Goal: Task Accomplishment & Management: Use online tool/utility

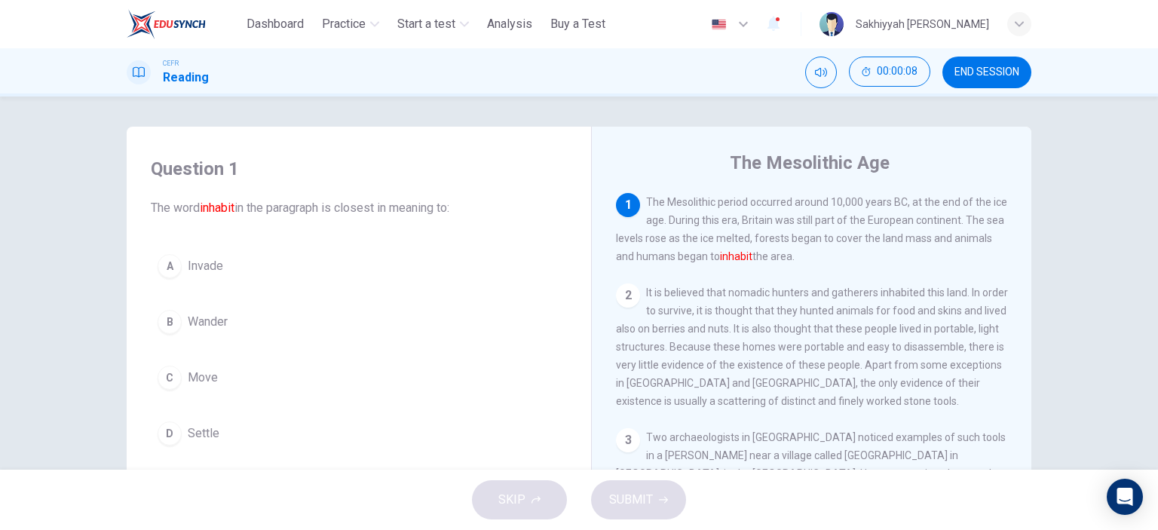
click at [198, 433] on span "Settle" at bounding box center [204, 434] width 32 height 18
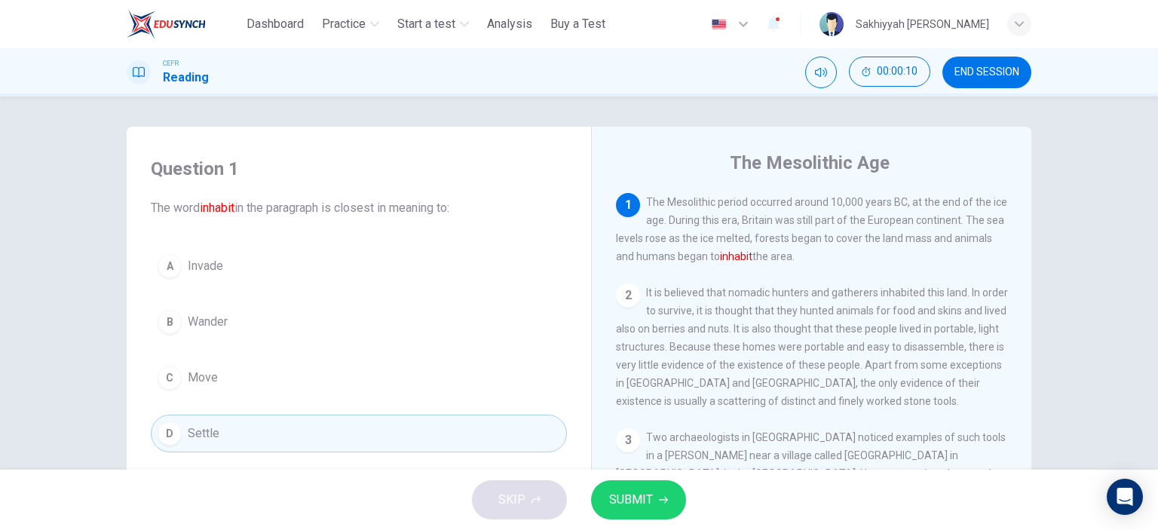
click at [653, 497] on button "SUBMIT" at bounding box center [638, 499] width 95 height 39
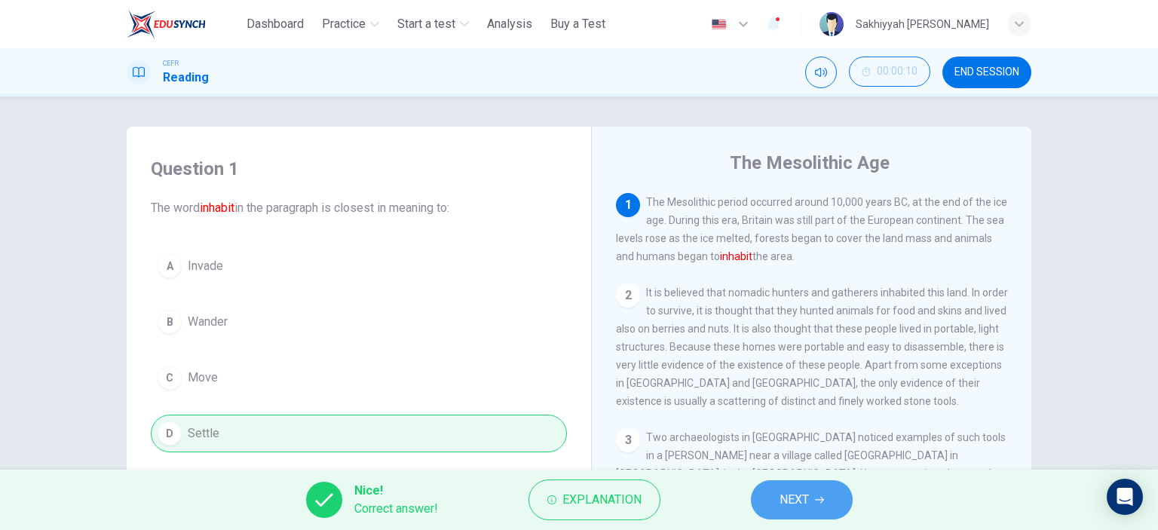
click at [816, 500] on icon "button" at bounding box center [819, 500] width 9 height 7
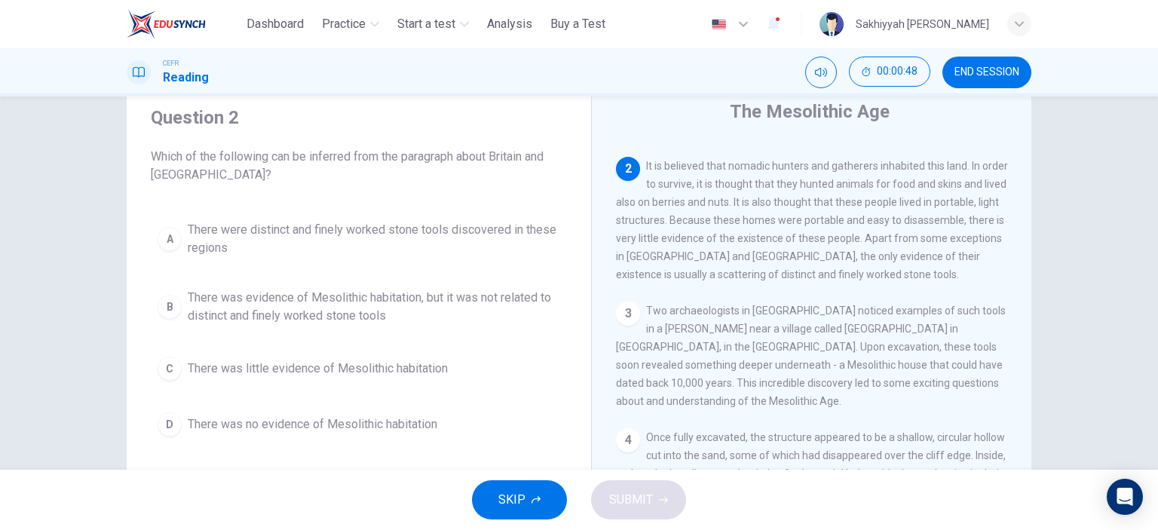
scroll to position [75, 0]
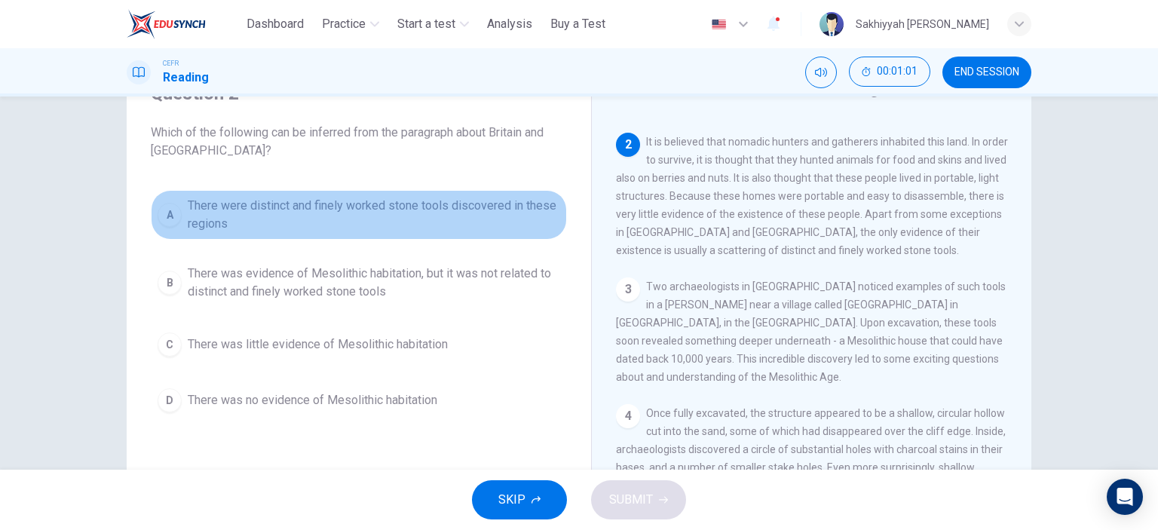
click at [425, 204] on span "There were distinct and finely worked stone tools discovered in these regions" at bounding box center [374, 215] width 372 height 36
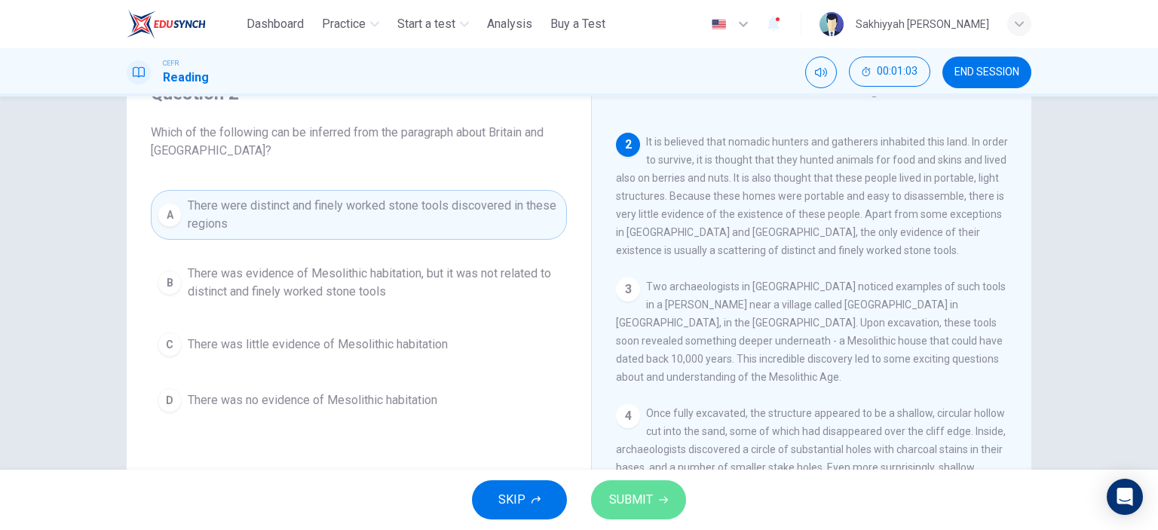
click at [633, 498] on span "SUBMIT" at bounding box center [631, 499] width 44 height 21
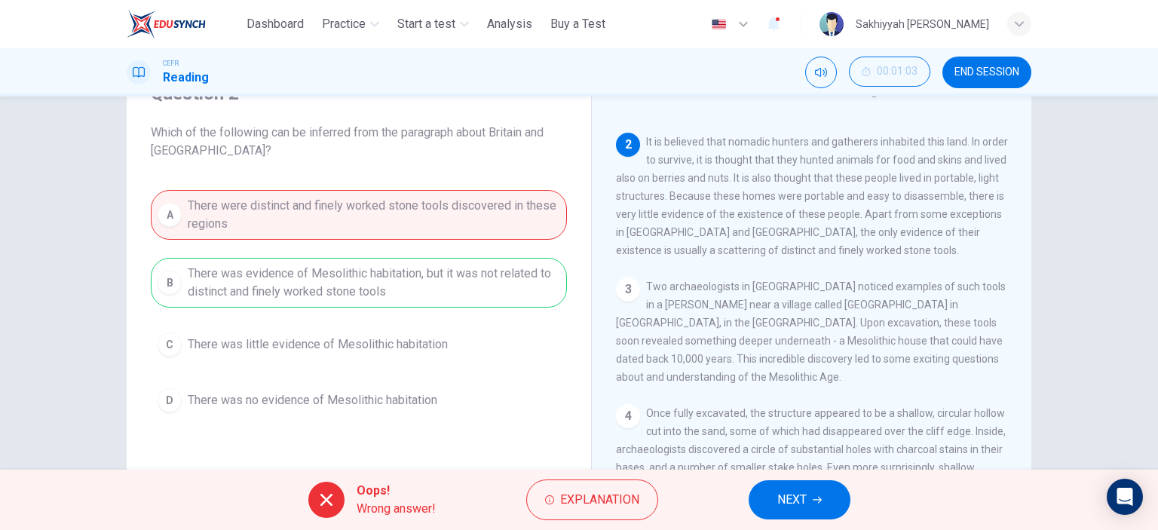
click at [788, 511] on button "NEXT" at bounding box center [800, 499] width 102 height 39
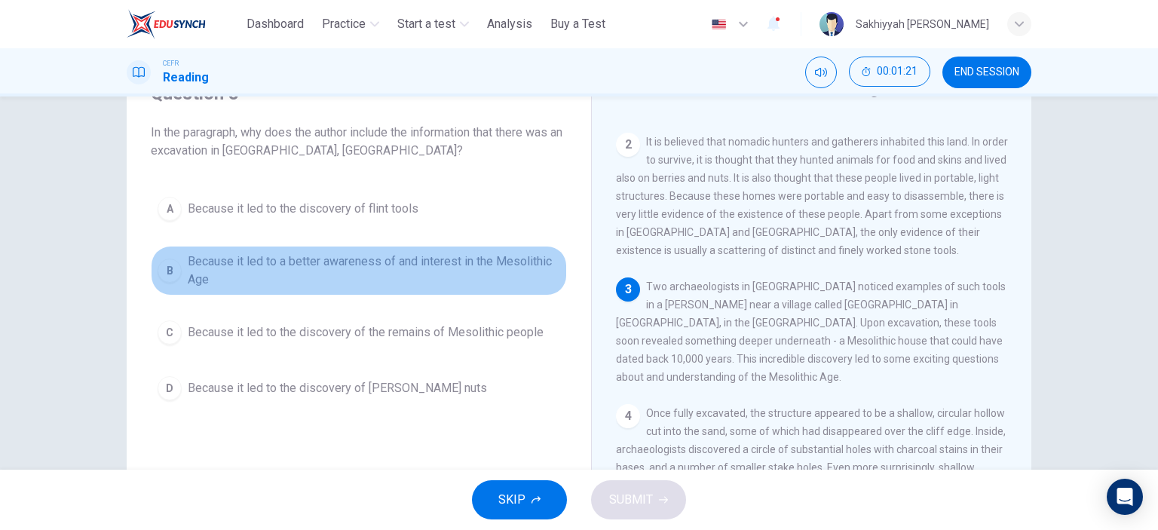
click at [385, 266] on span "Because it led to a better awareness of and interest in the Mesolithic Age" at bounding box center [374, 271] width 372 height 36
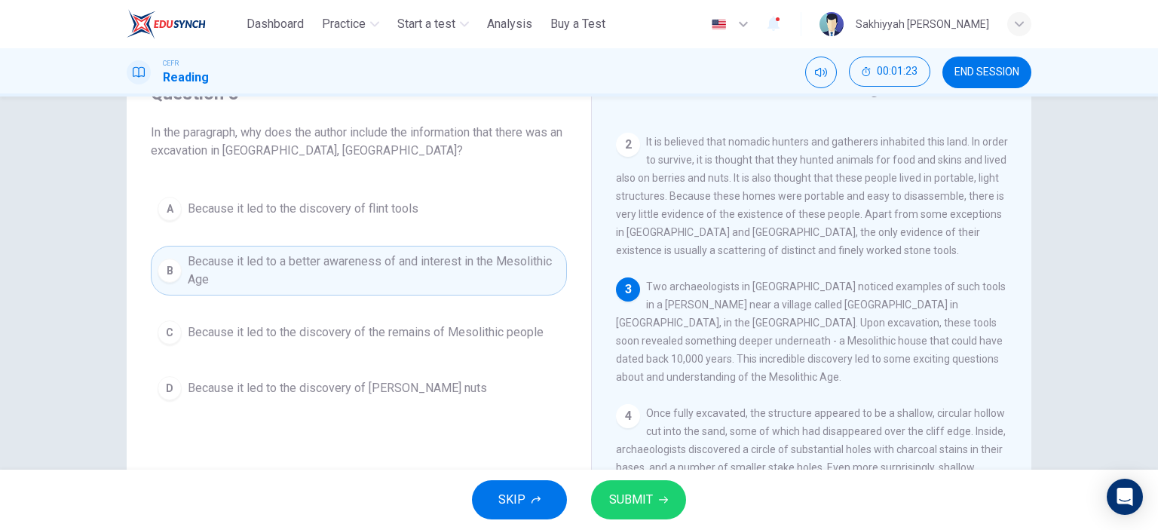
click at [636, 491] on span "SUBMIT" at bounding box center [631, 499] width 44 height 21
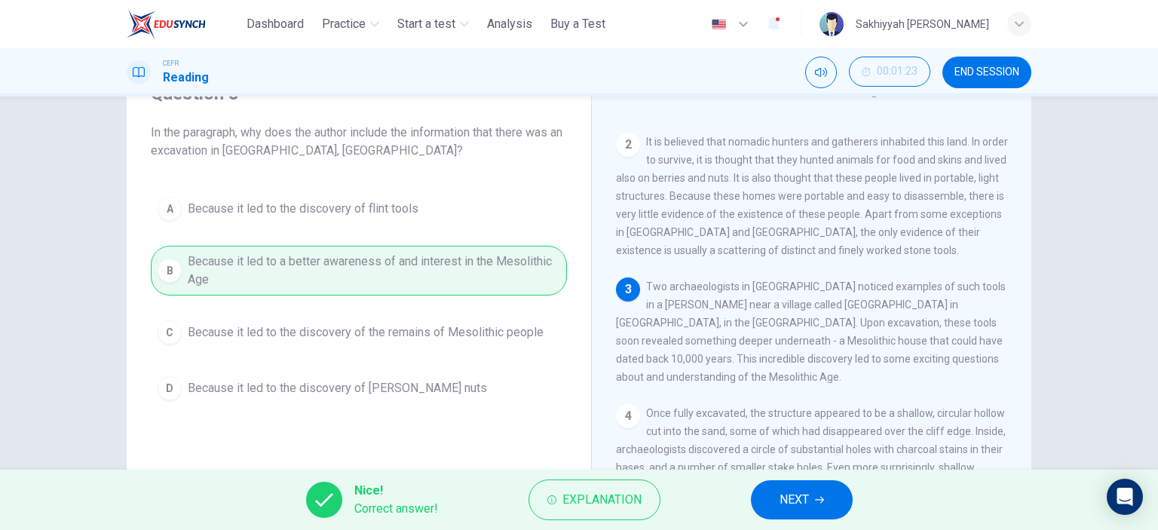
click at [814, 506] on button "NEXT" at bounding box center [802, 499] width 102 height 39
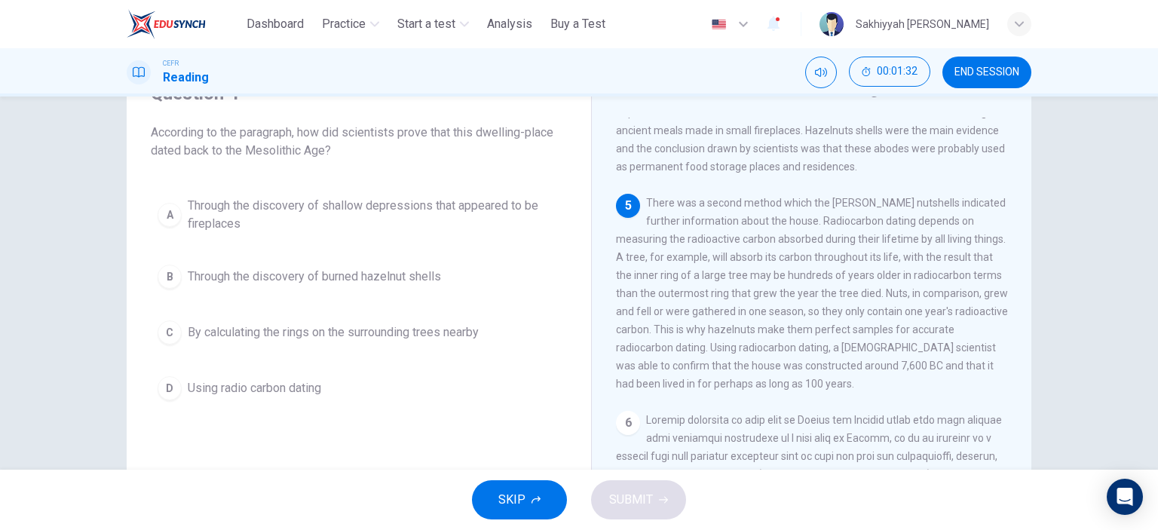
scroll to position [452, 0]
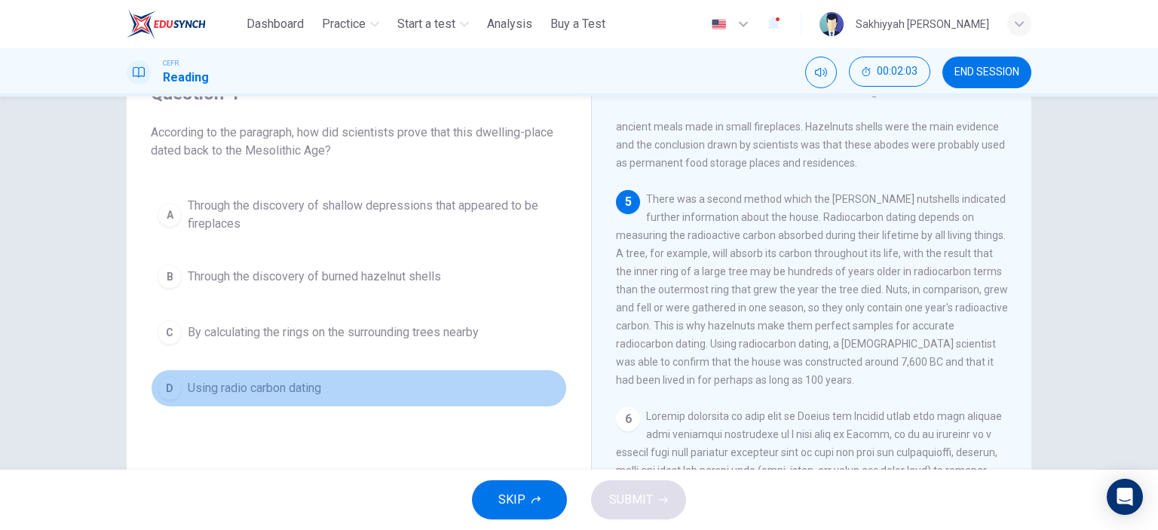
click at [286, 385] on span "Using radio carbon dating" at bounding box center [254, 388] width 133 height 18
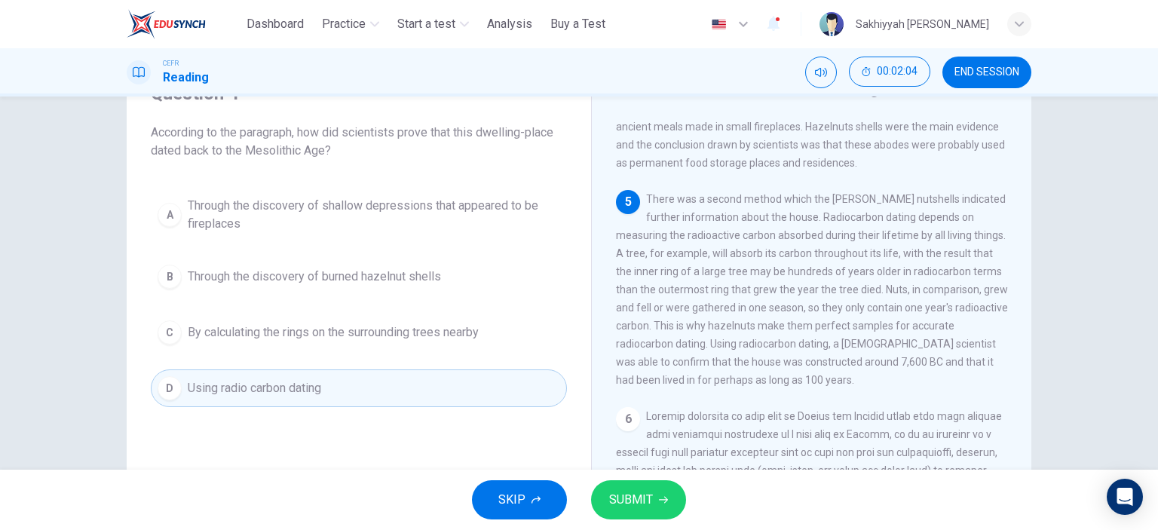
click at [652, 500] on button "SUBMIT" at bounding box center [638, 499] width 95 height 39
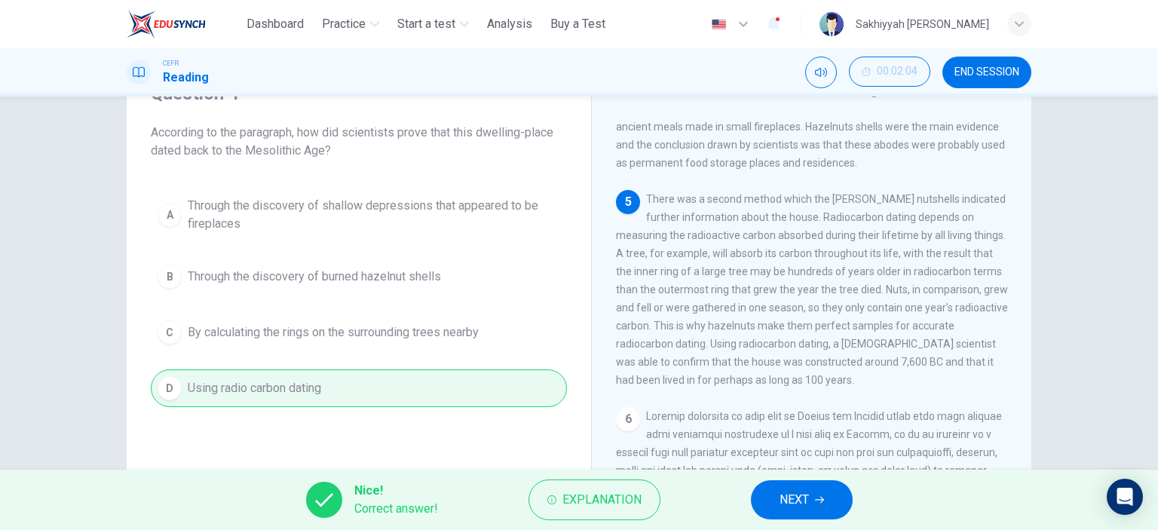
click at [821, 507] on button "NEXT" at bounding box center [802, 499] width 102 height 39
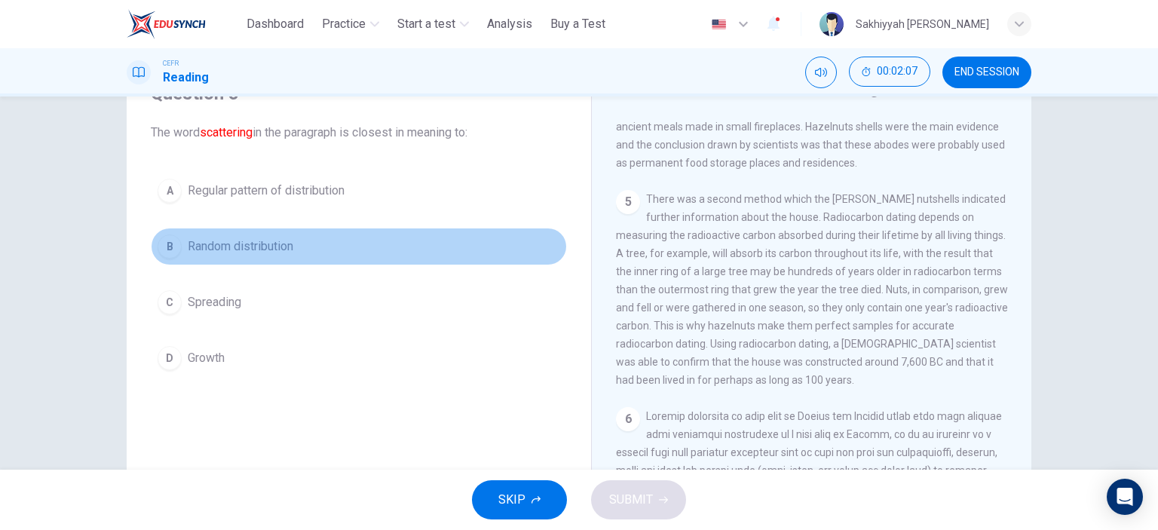
click at [283, 253] on span "Random distribution" at bounding box center [241, 247] width 106 height 18
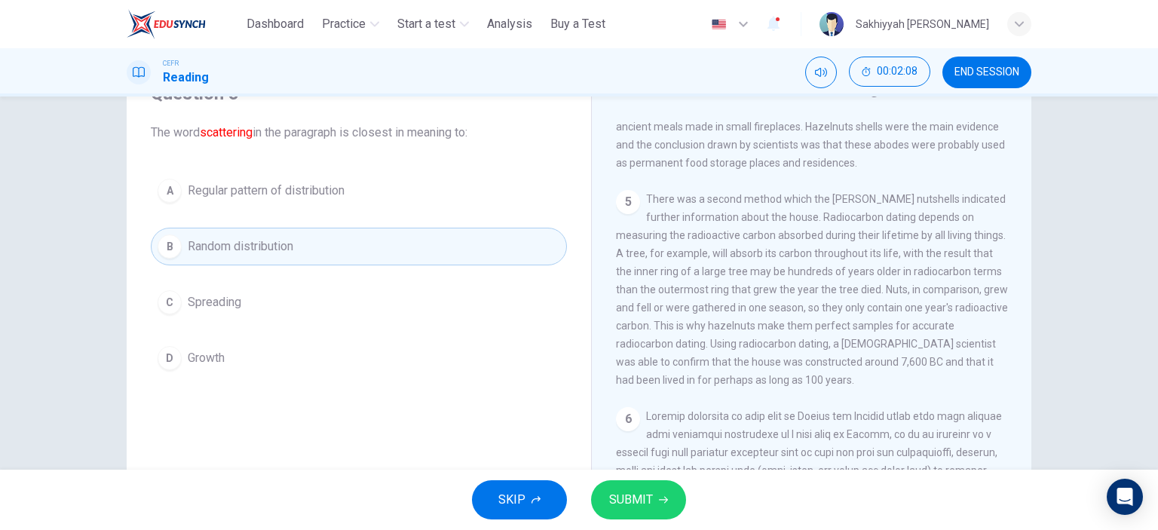
click at [674, 501] on button "SUBMIT" at bounding box center [638, 499] width 95 height 39
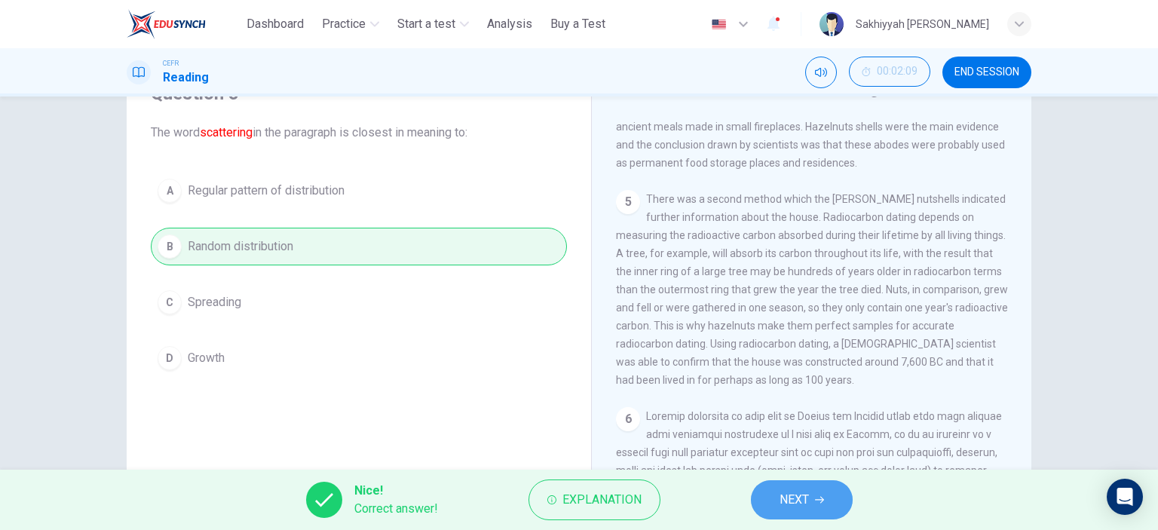
click at [786, 501] on span "NEXT" at bounding box center [794, 499] width 29 height 21
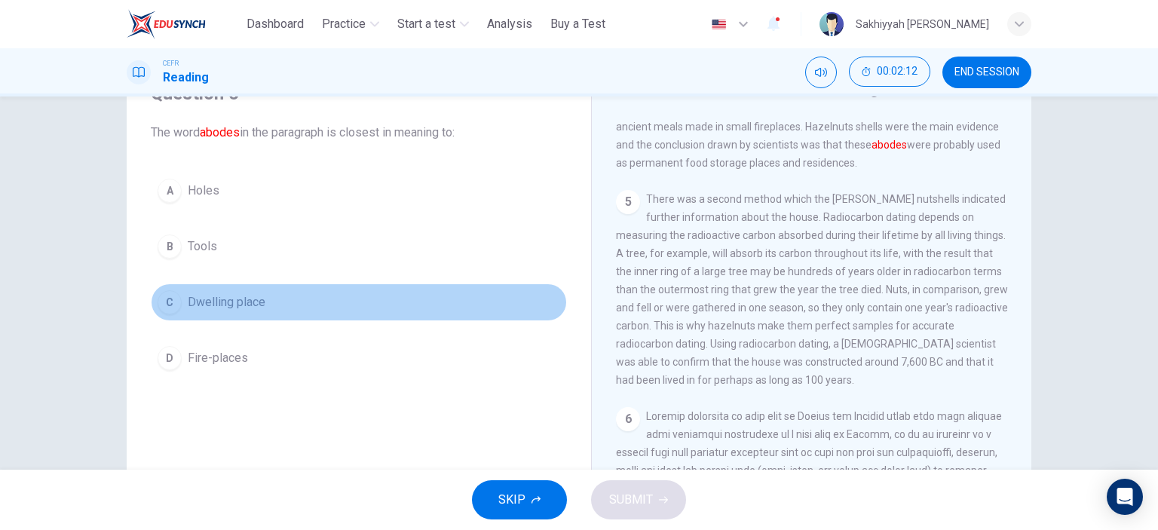
click at [241, 302] on span "Dwelling place" at bounding box center [227, 302] width 78 height 18
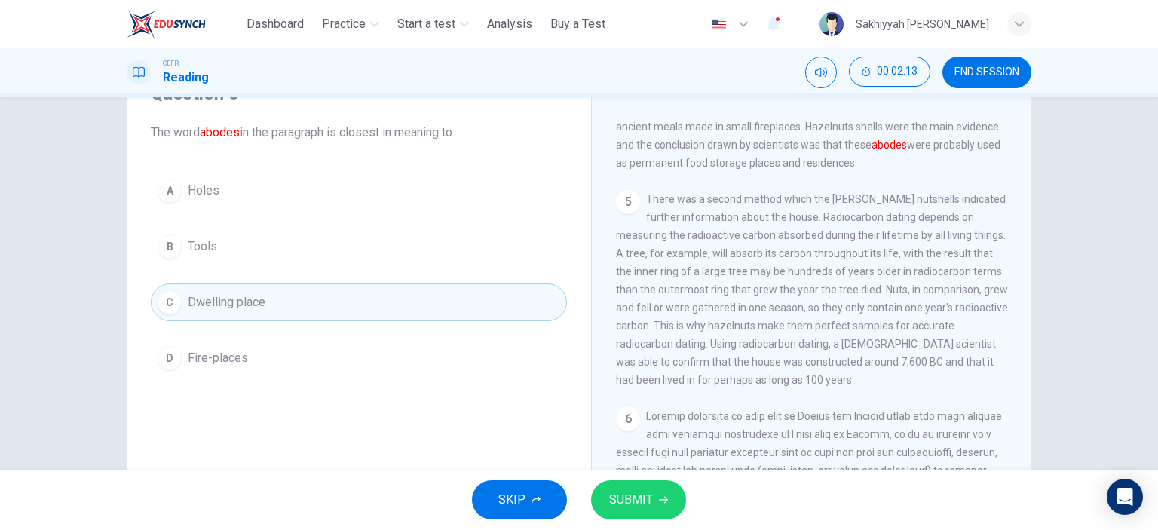
click at [639, 503] on span "SUBMIT" at bounding box center [631, 499] width 44 height 21
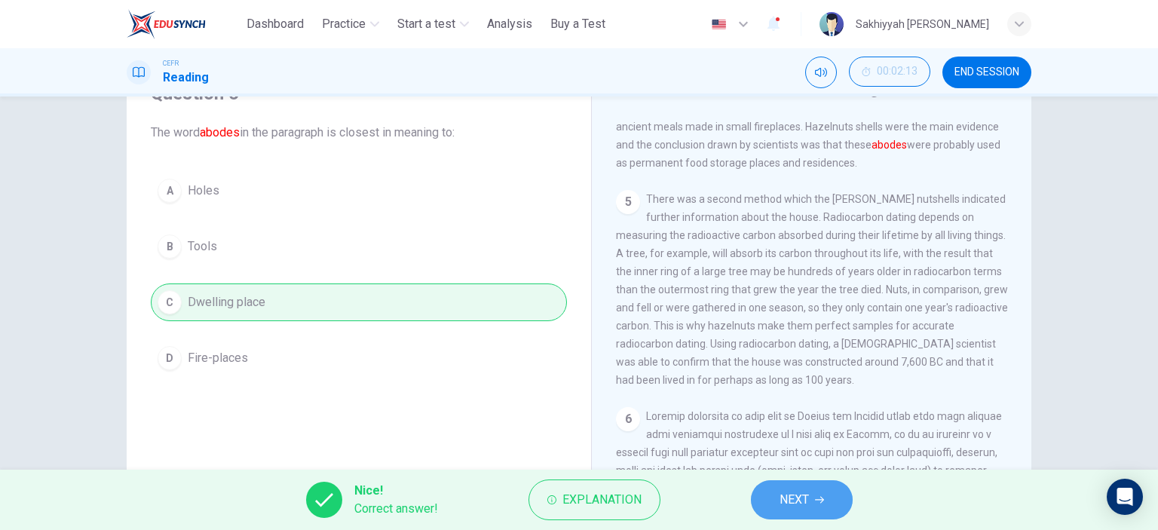
click at [817, 519] on button "NEXT" at bounding box center [802, 499] width 102 height 39
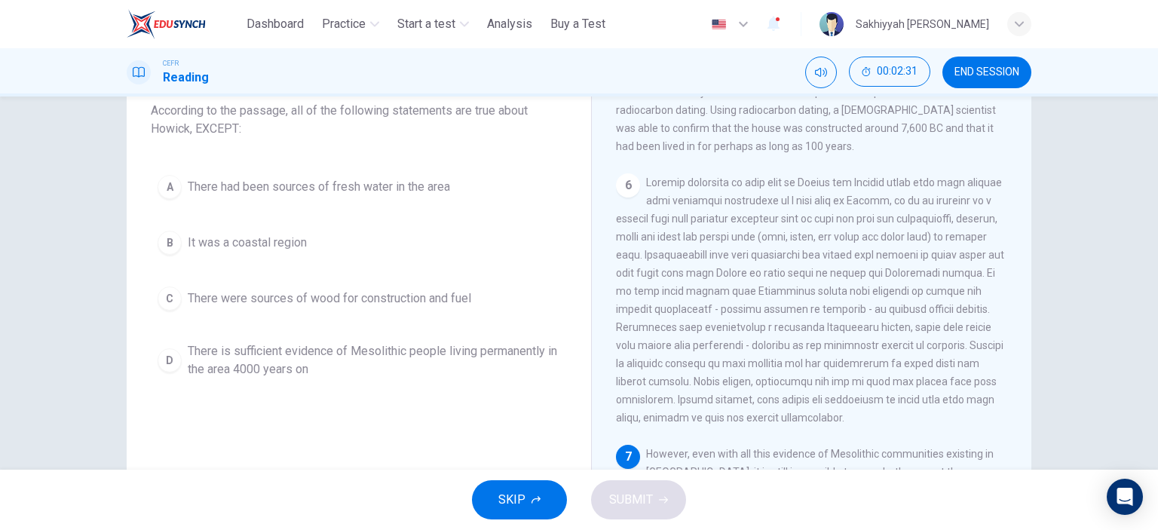
scroll to position [75, 0]
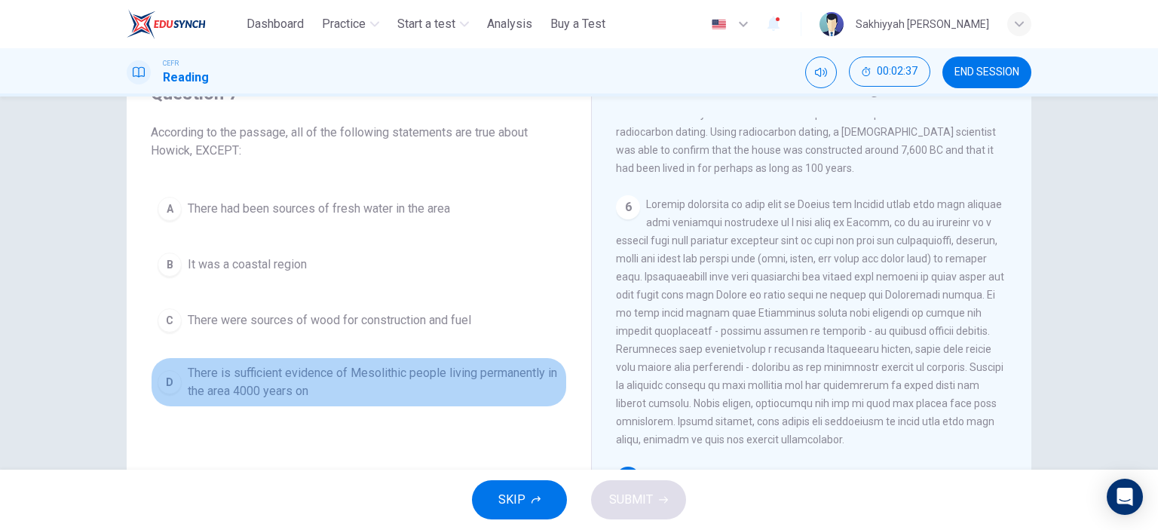
click at [431, 380] on span "There is sufficient evidence of Mesolithic people living permanently in the are…" at bounding box center [374, 382] width 372 height 36
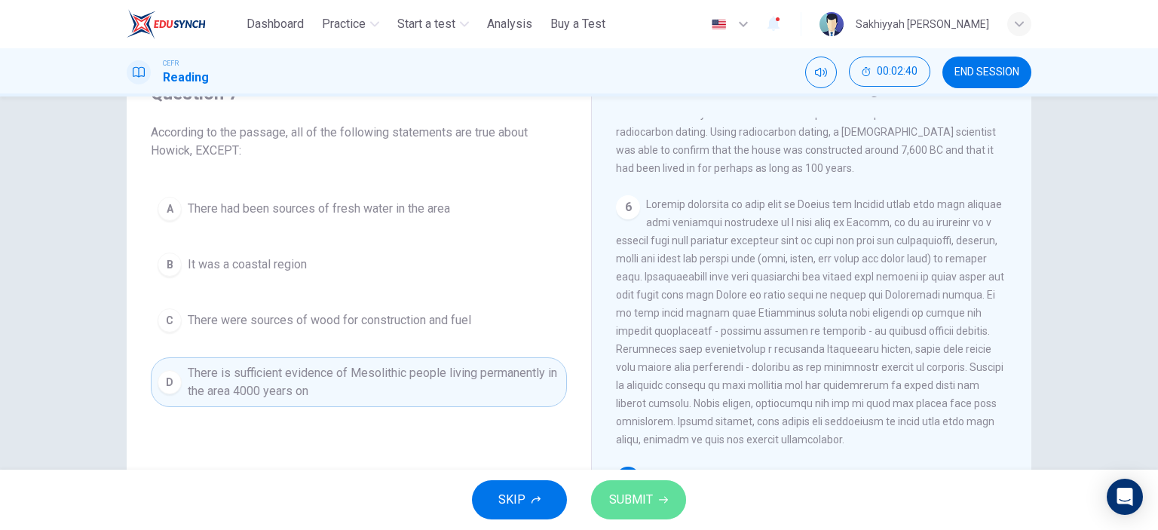
click at [642, 498] on span "SUBMIT" at bounding box center [631, 499] width 44 height 21
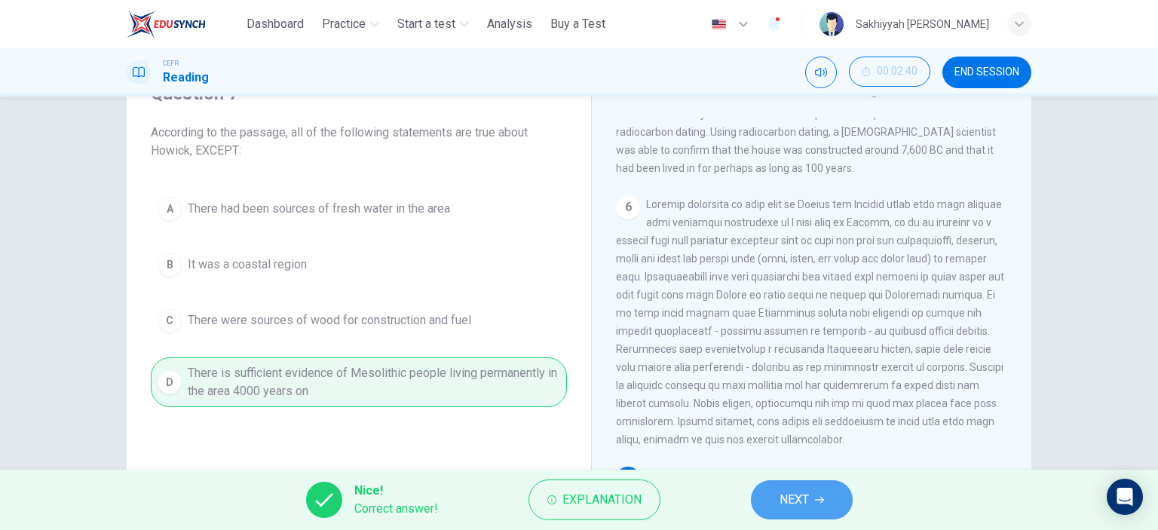
click at [802, 498] on span "NEXT" at bounding box center [794, 499] width 29 height 21
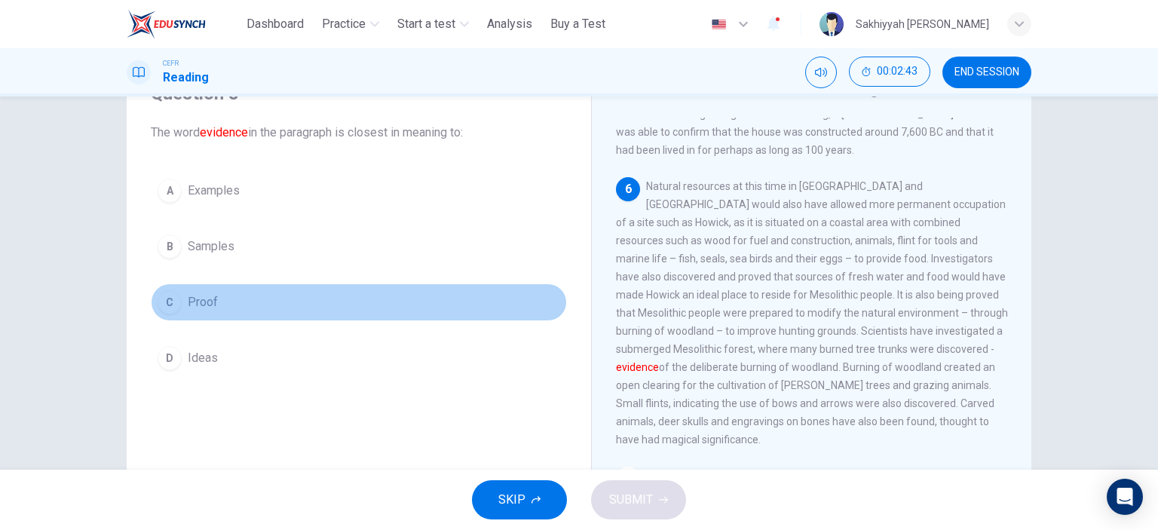
click at [195, 299] on span "Proof" at bounding box center [203, 302] width 30 height 18
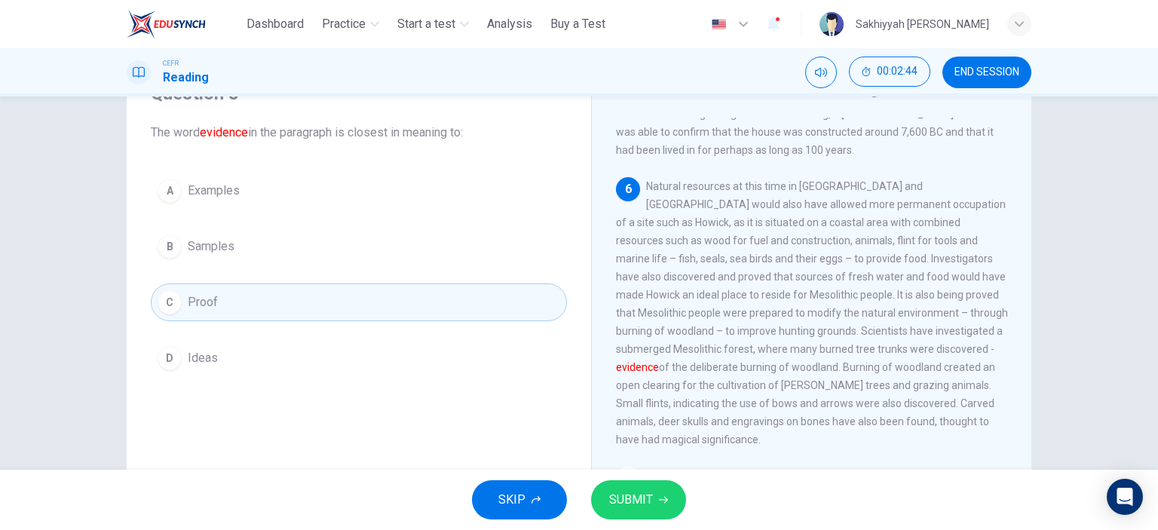
click at [688, 501] on div "SKIP SUBMIT" at bounding box center [579, 500] width 1158 height 60
click at [641, 497] on span "SUBMIT" at bounding box center [631, 499] width 44 height 21
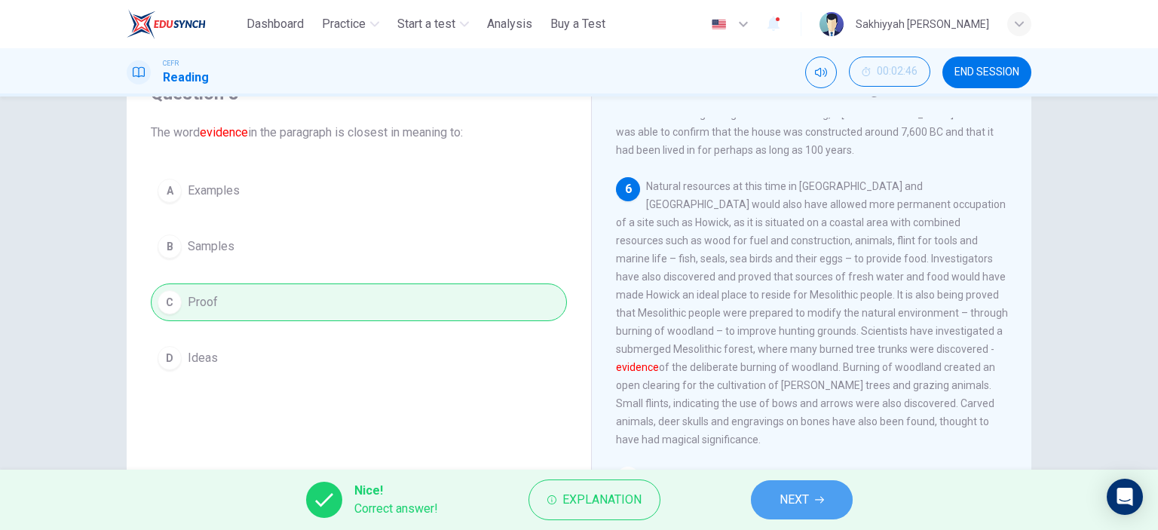
drag, startPoint x: 828, startPoint y: 504, endPoint x: 820, endPoint y: 502, distance: 7.9
click at [826, 504] on button "NEXT" at bounding box center [802, 499] width 102 height 39
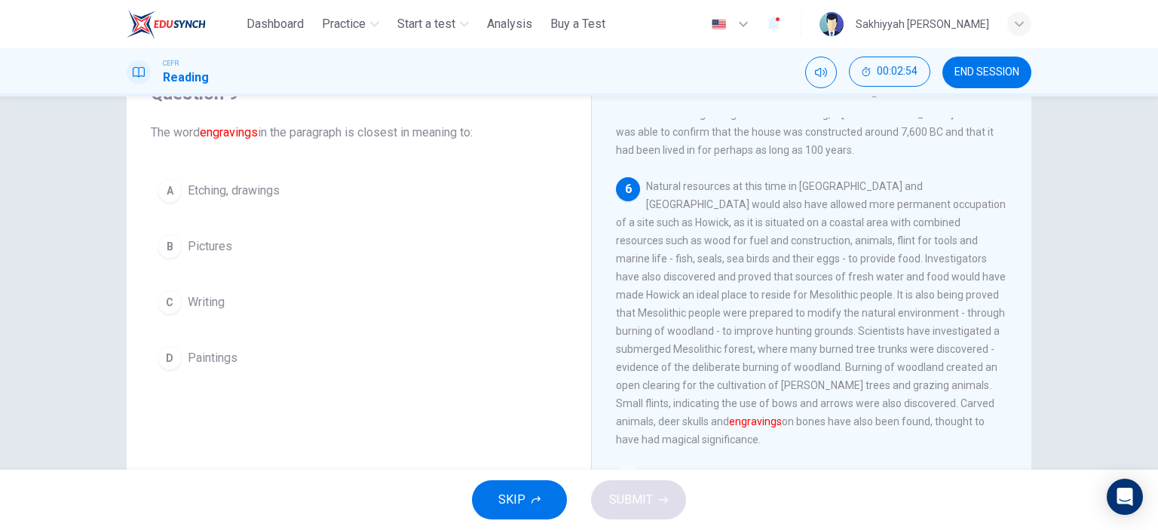
click at [259, 189] on span "Etching, drawings" at bounding box center [234, 191] width 92 height 18
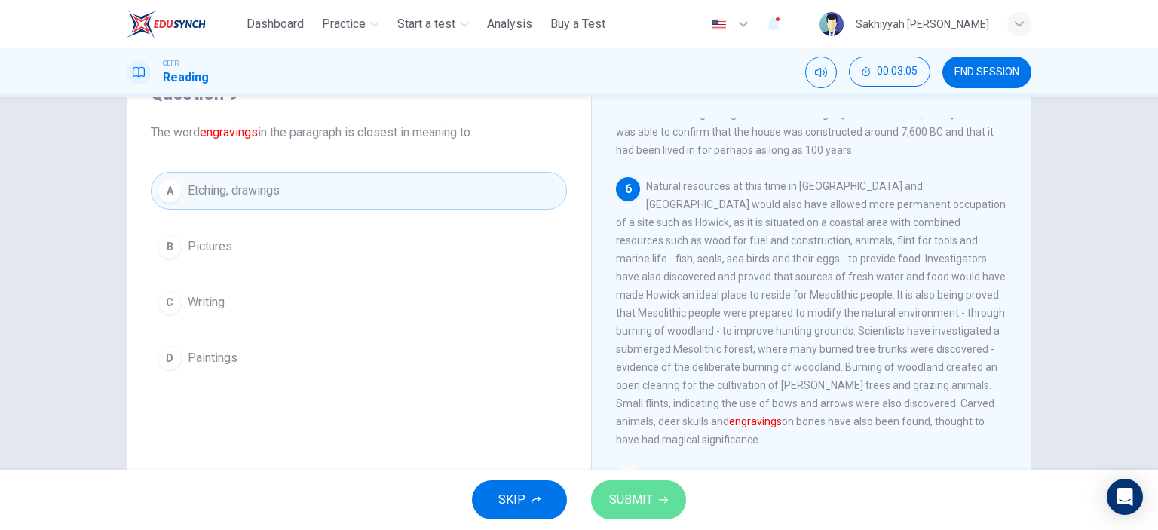
click at [637, 497] on span "SUBMIT" at bounding box center [631, 499] width 44 height 21
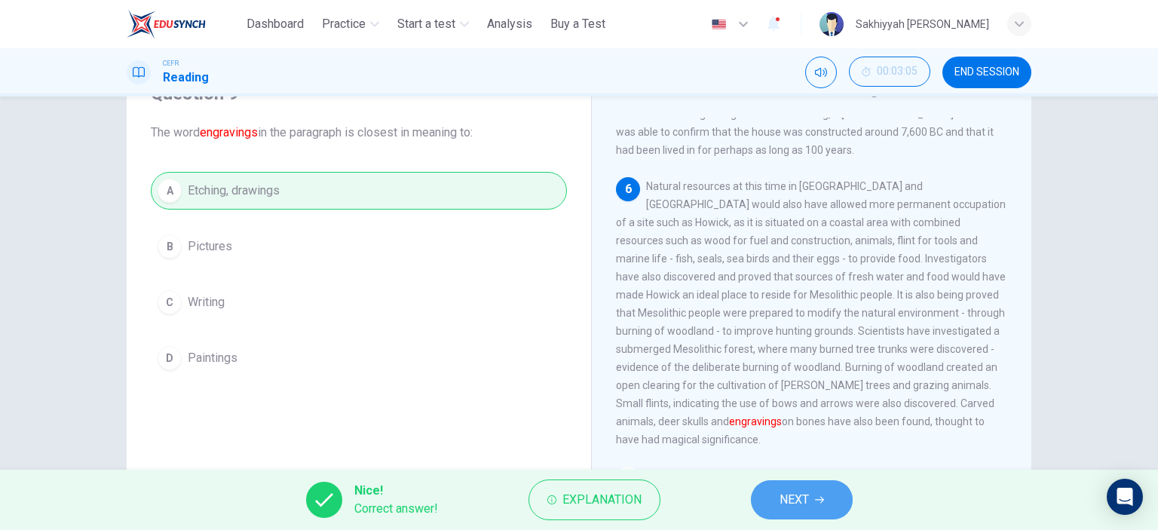
click at [825, 500] on button "NEXT" at bounding box center [802, 499] width 102 height 39
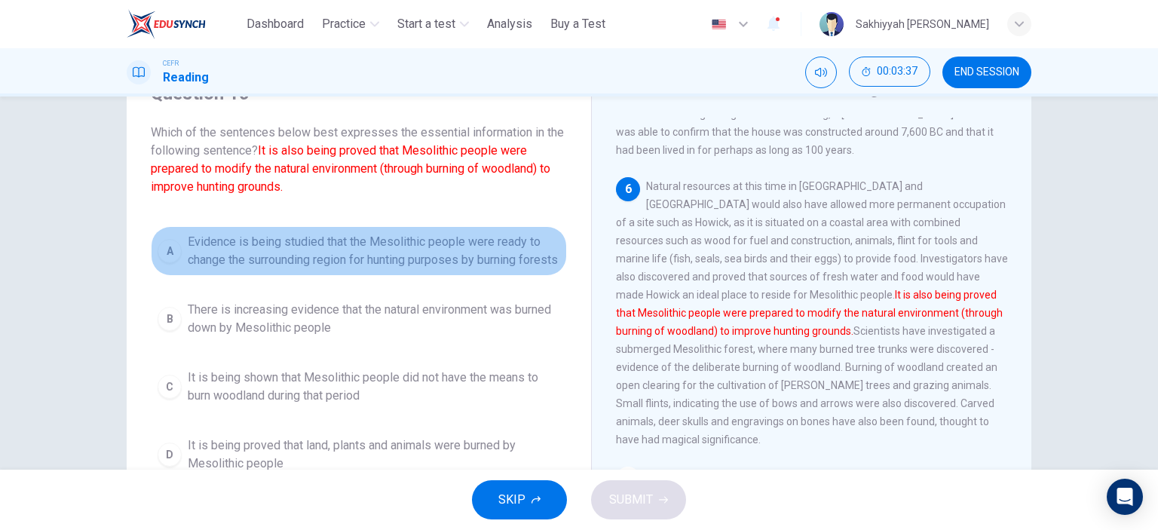
click at [487, 256] on span "Evidence is being studied that the Mesolithic people were ready to change the s…" at bounding box center [374, 251] width 372 height 36
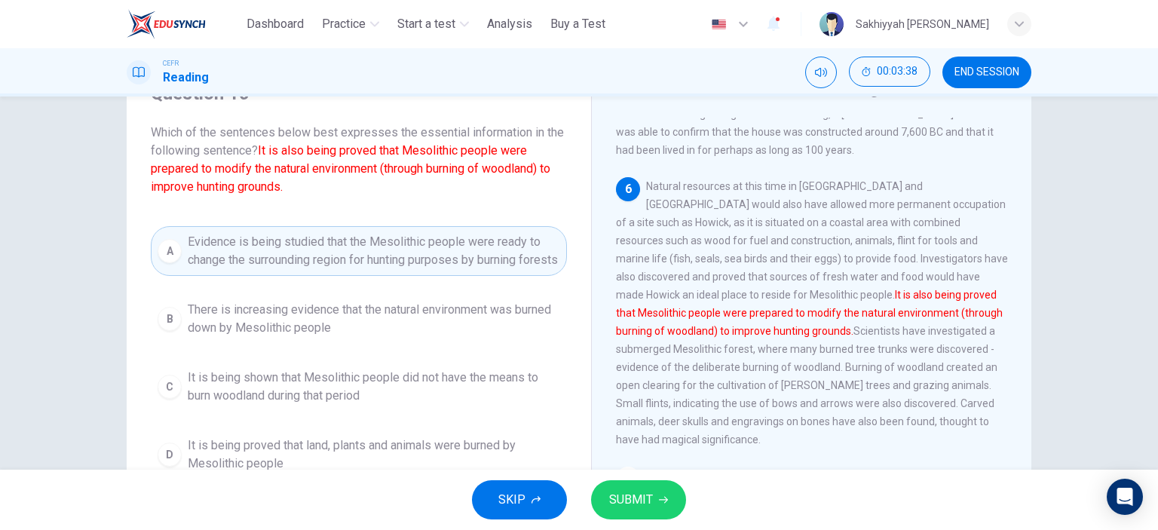
scroll to position [151, 0]
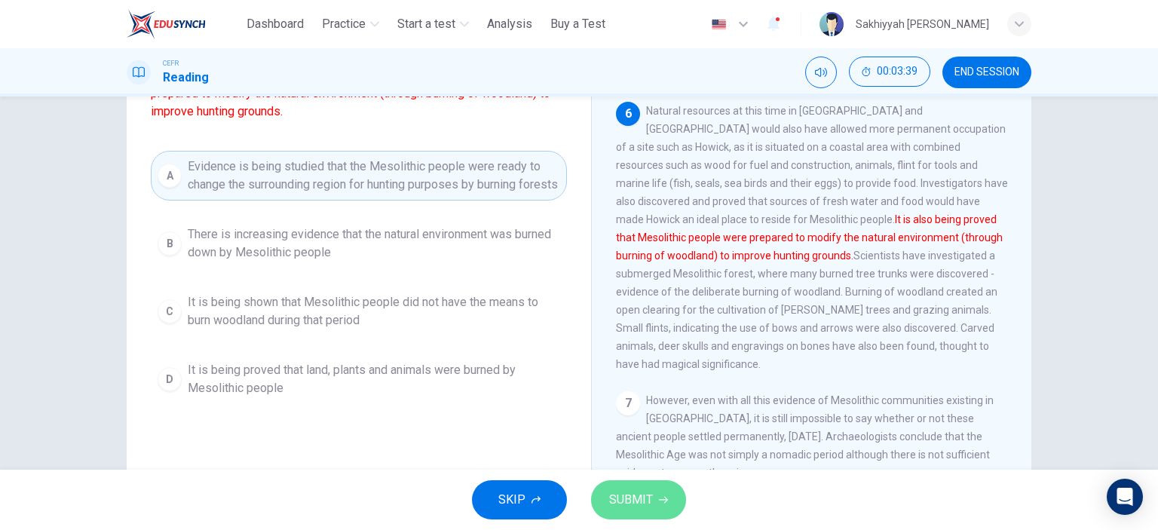
click at [624, 503] on span "SUBMIT" at bounding box center [631, 499] width 44 height 21
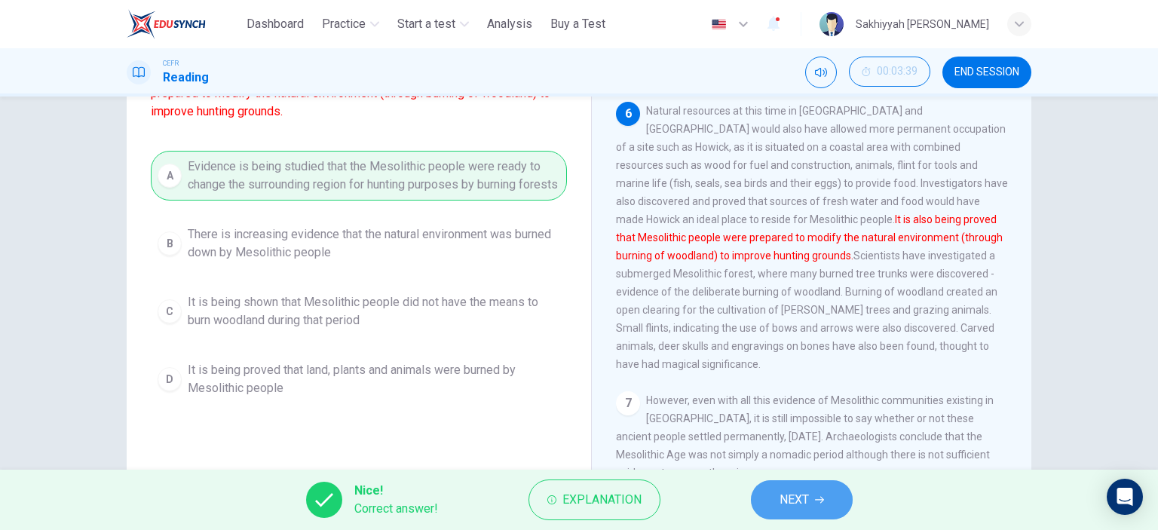
click at [787, 493] on span "NEXT" at bounding box center [794, 499] width 29 height 21
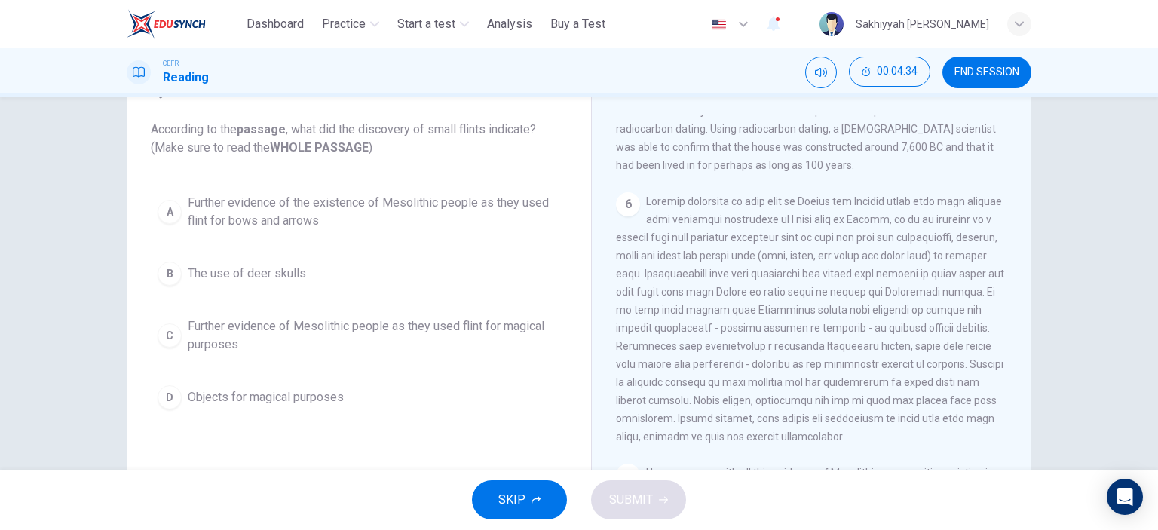
scroll to position [75, 0]
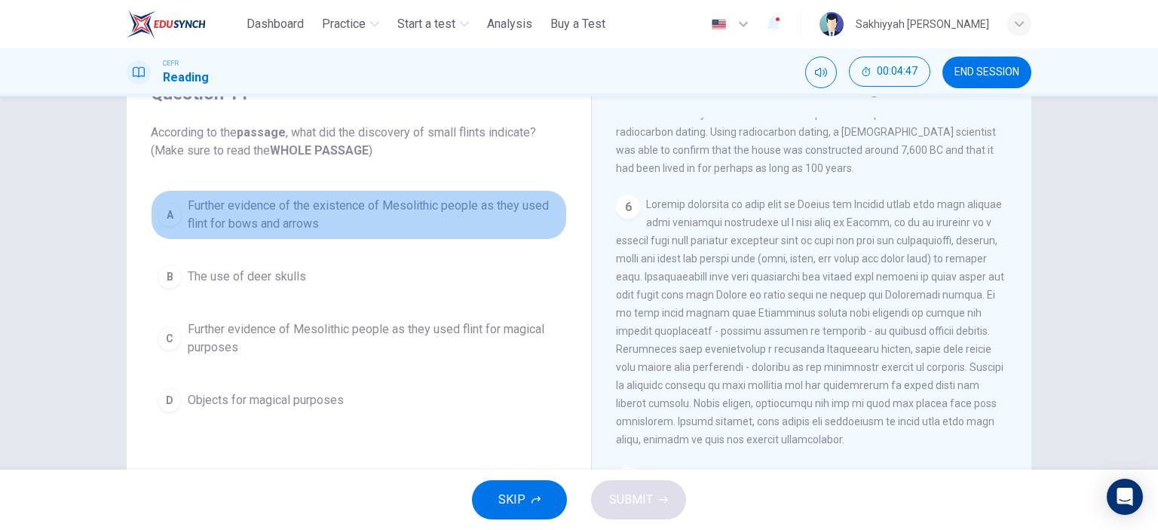
click at [261, 221] on span "Further evidence of the existence of Mesolithic people as they used flint for b…" at bounding box center [374, 215] width 372 height 36
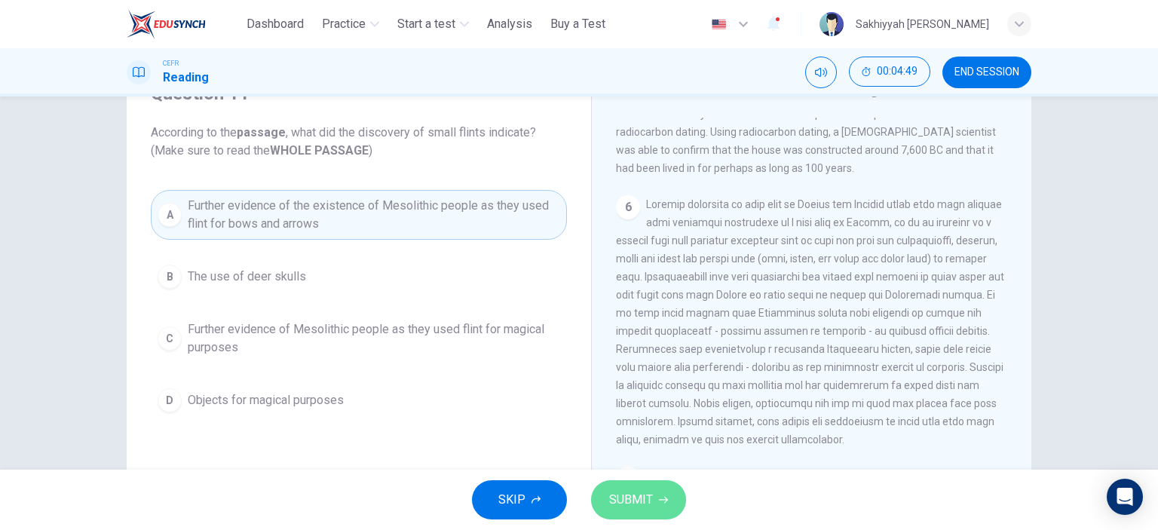
click at [631, 499] on span "SUBMIT" at bounding box center [631, 499] width 44 height 21
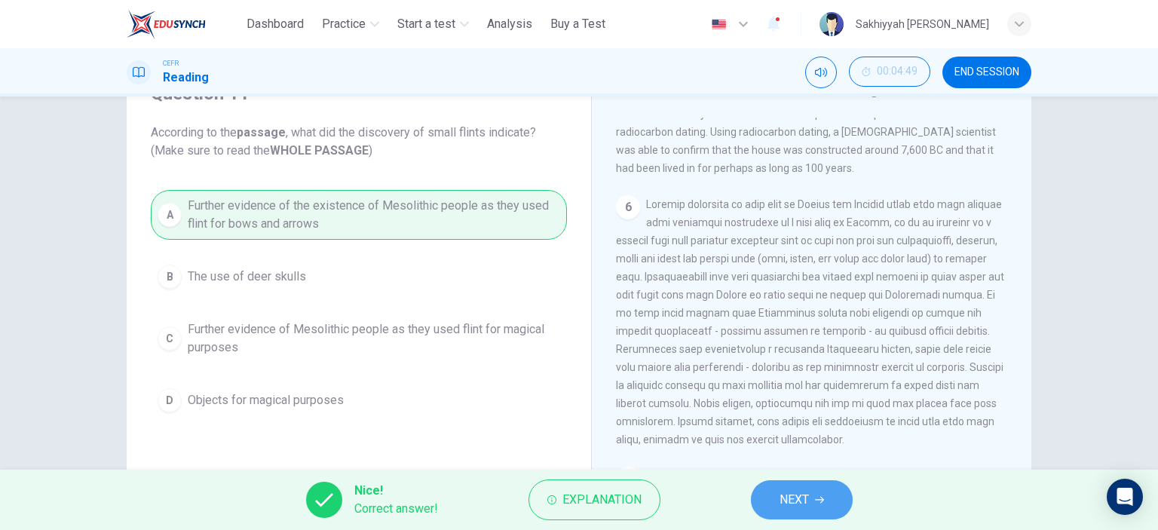
click at [807, 500] on span "NEXT" at bounding box center [794, 499] width 29 height 21
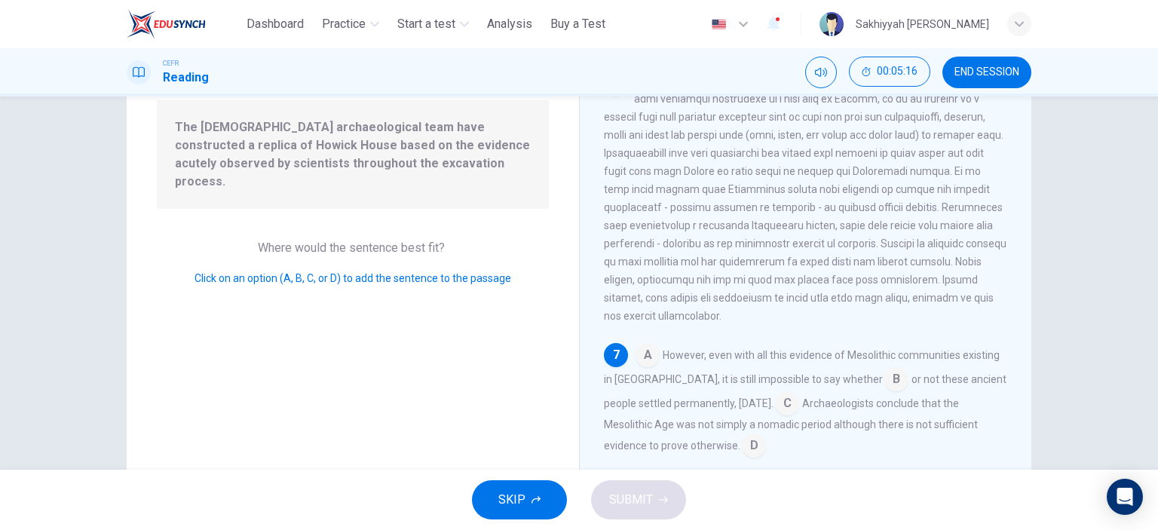
scroll to position [211, 0]
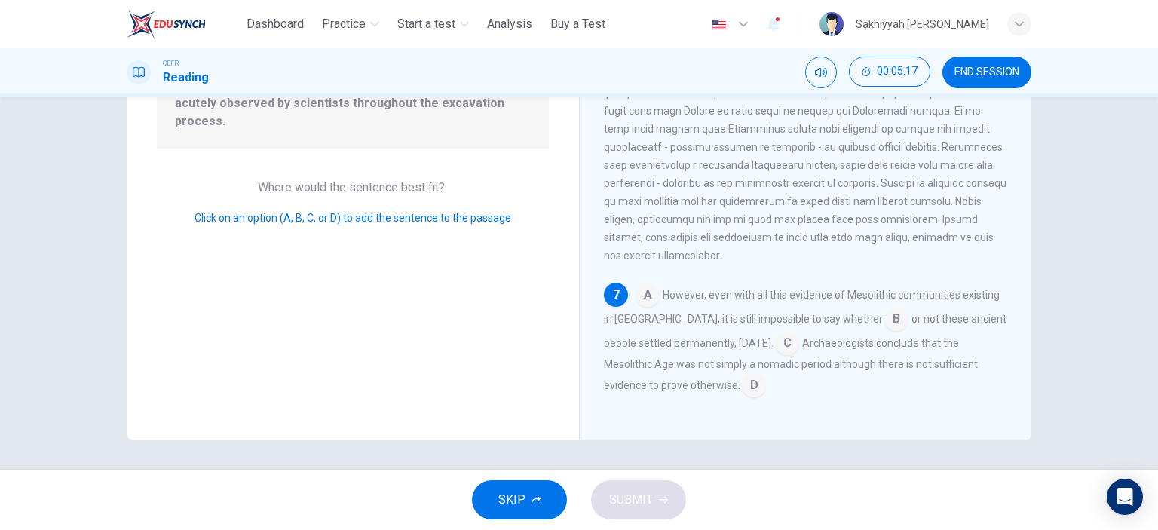
click at [756, 387] on input at bounding box center [754, 387] width 24 height 24
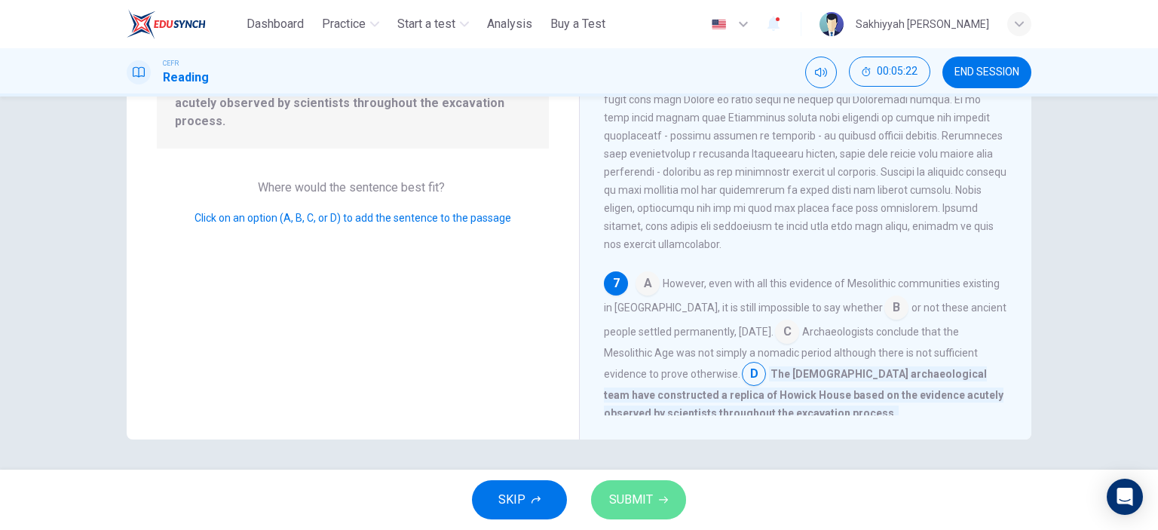
click at [622, 494] on span "SUBMIT" at bounding box center [631, 499] width 44 height 21
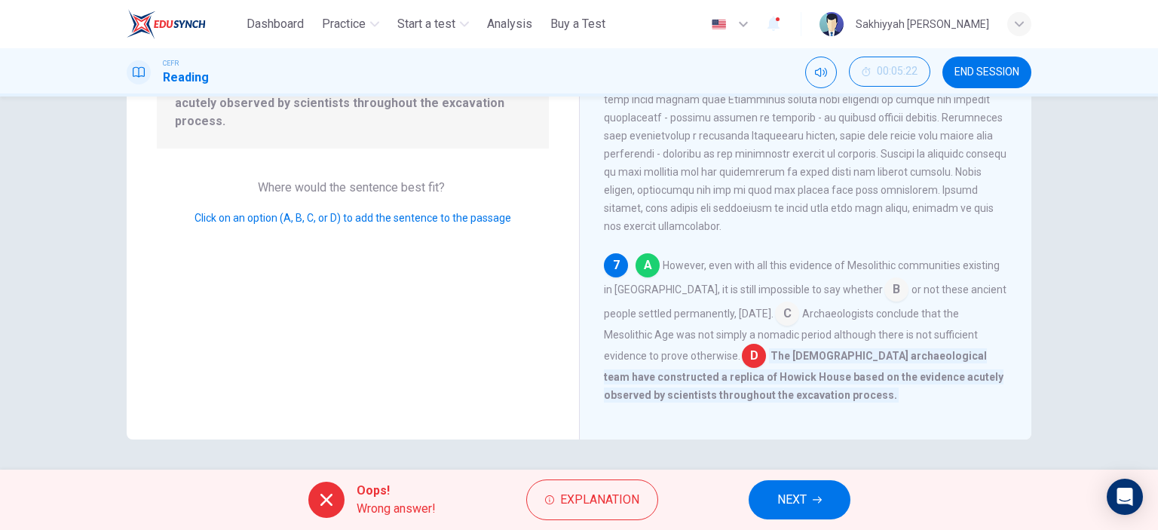
scroll to position [760, 0]
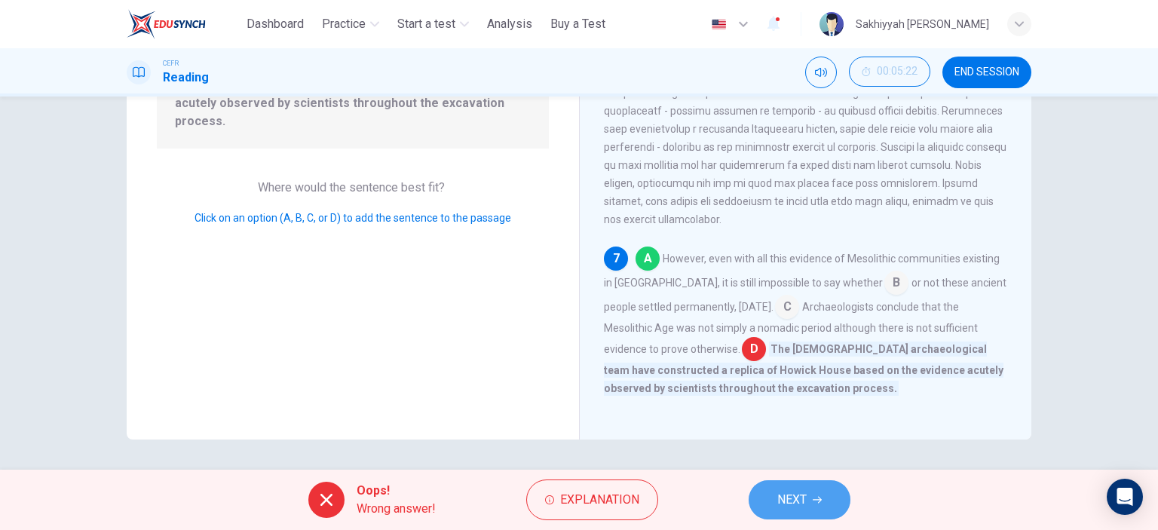
click at [802, 501] on span "NEXT" at bounding box center [791, 499] width 29 height 21
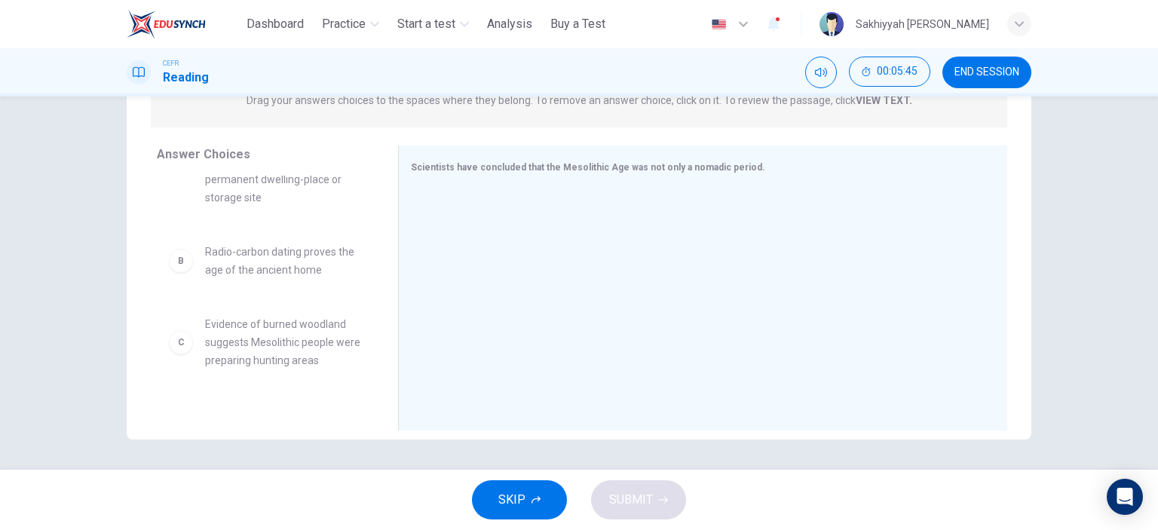
scroll to position [75, 0]
drag, startPoint x: 317, startPoint y: 319, endPoint x: 639, endPoint y: 297, distance: 322.7
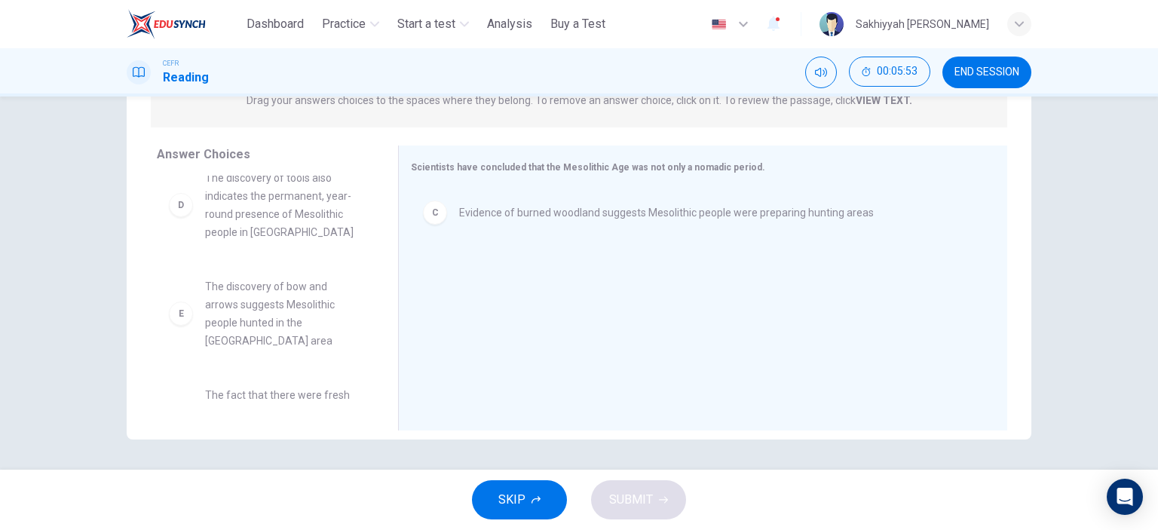
scroll to position [226, 0]
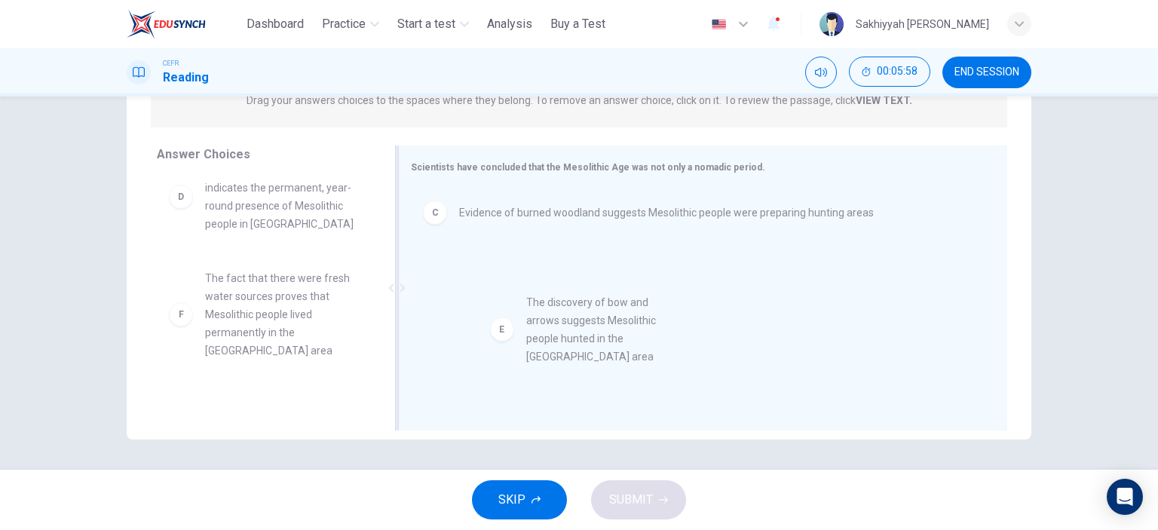
drag, startPoint x: 290, startPoint y: 286, endPoint x: 615, endPoint y: 322, distance: 327.7
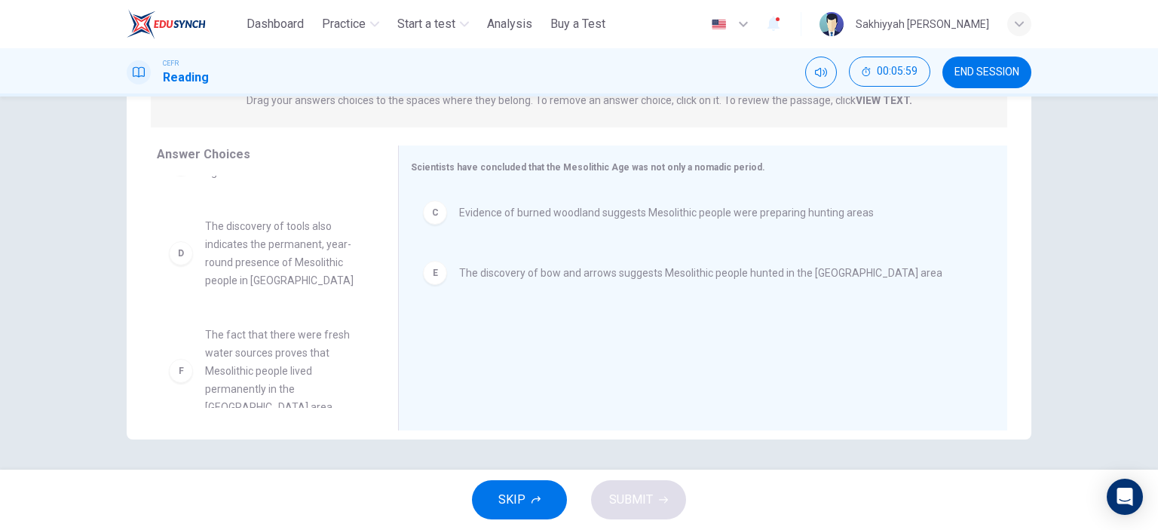
scroll to position [154, 0]
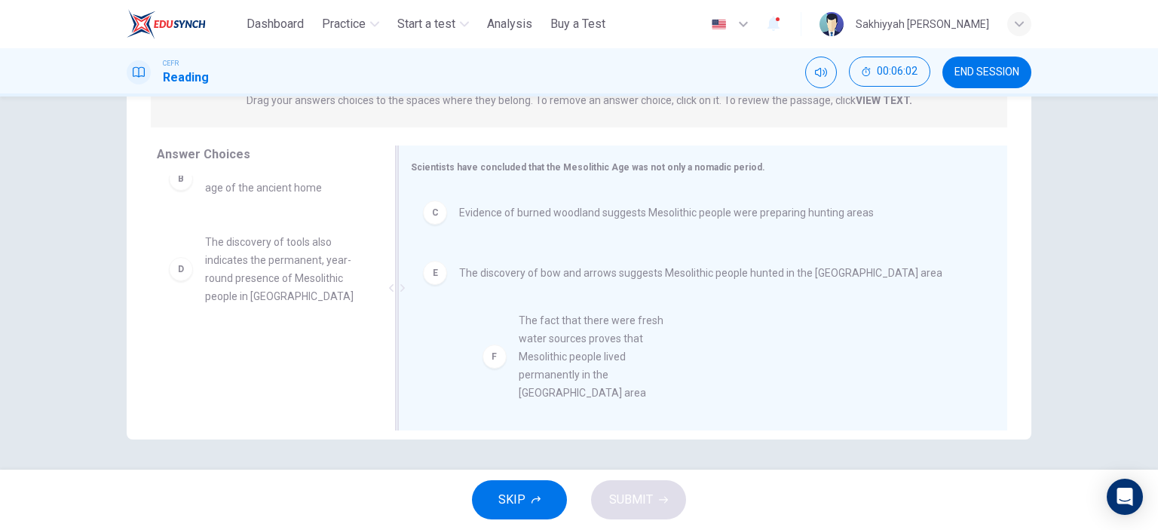
drag, startPoint x: 316, startPoint y: 373, endPoint x: 639, endPoint y: 360, distance: 323.8
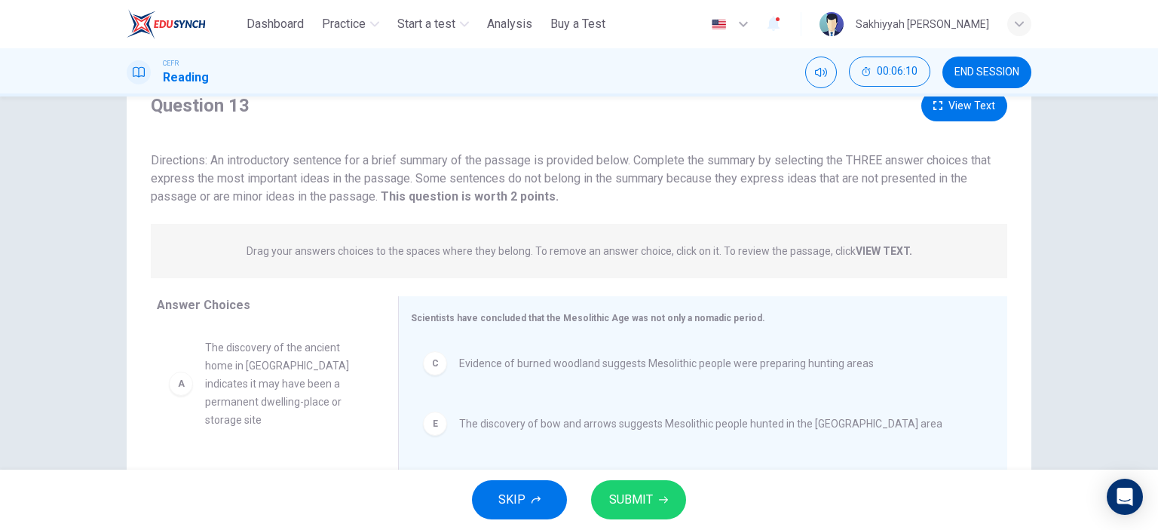
scroll to position [136, 0]
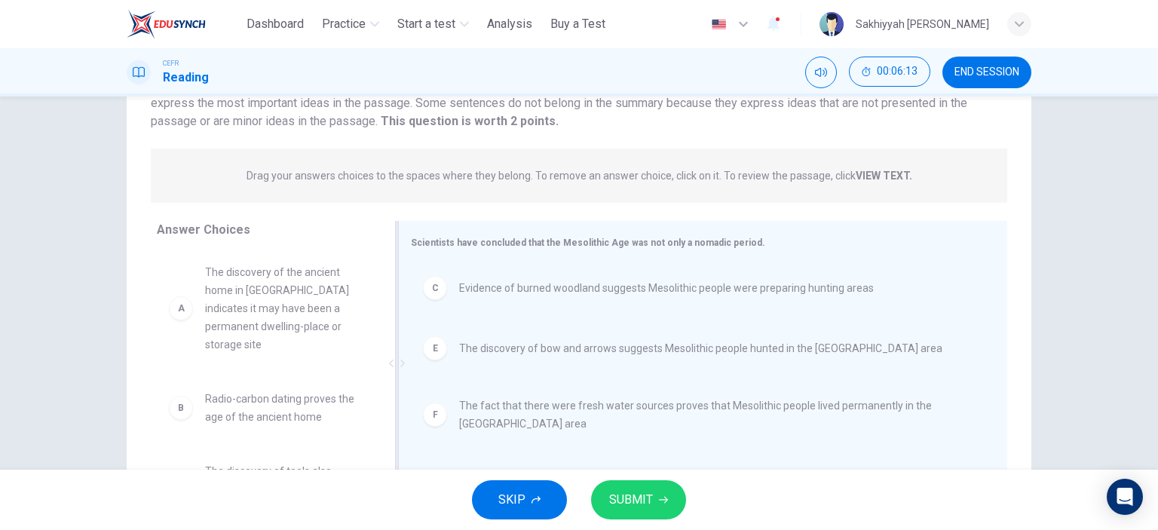
click at [769, 292] on span "Evidence of burned woodland suggests Mesolithic people were preparing hunting a…" at bounding box center [666, 288] width 415 height 18
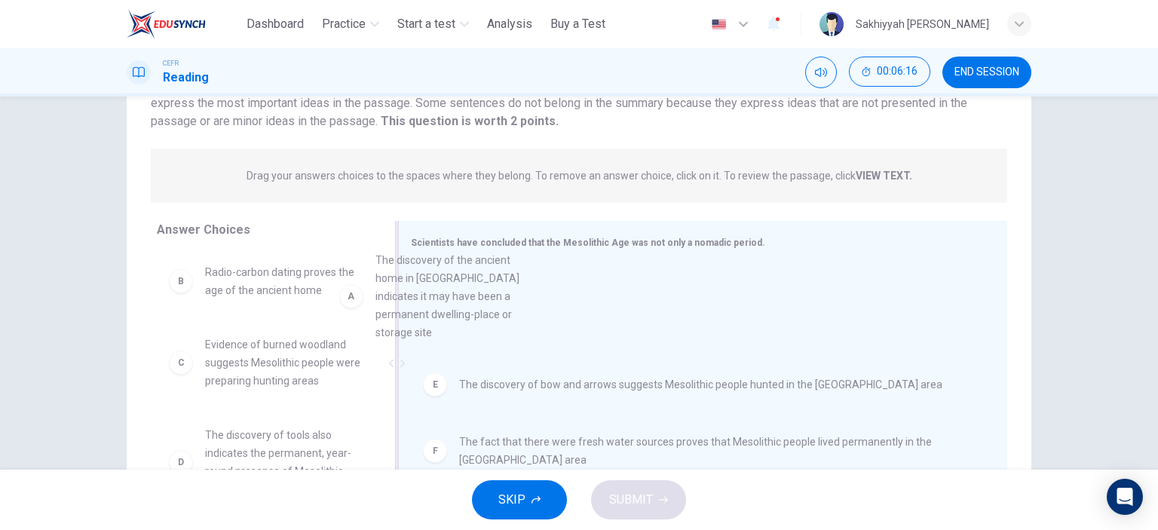
drag, startPoint x: 298, startPoint y: 305, endPoint x: 581, endPoint y: 289, distance: 283.2
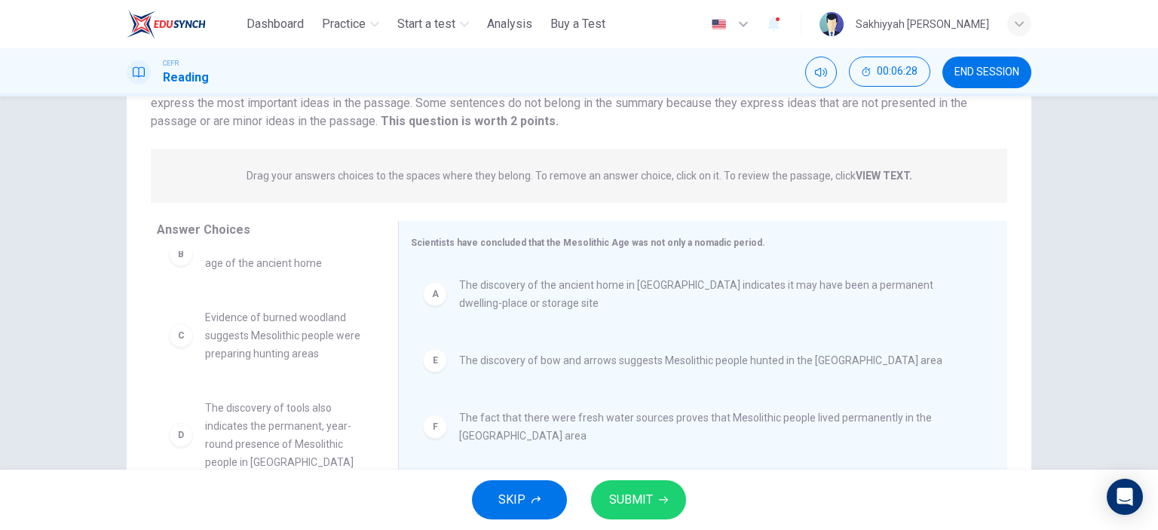
scroll to position [211, 0]
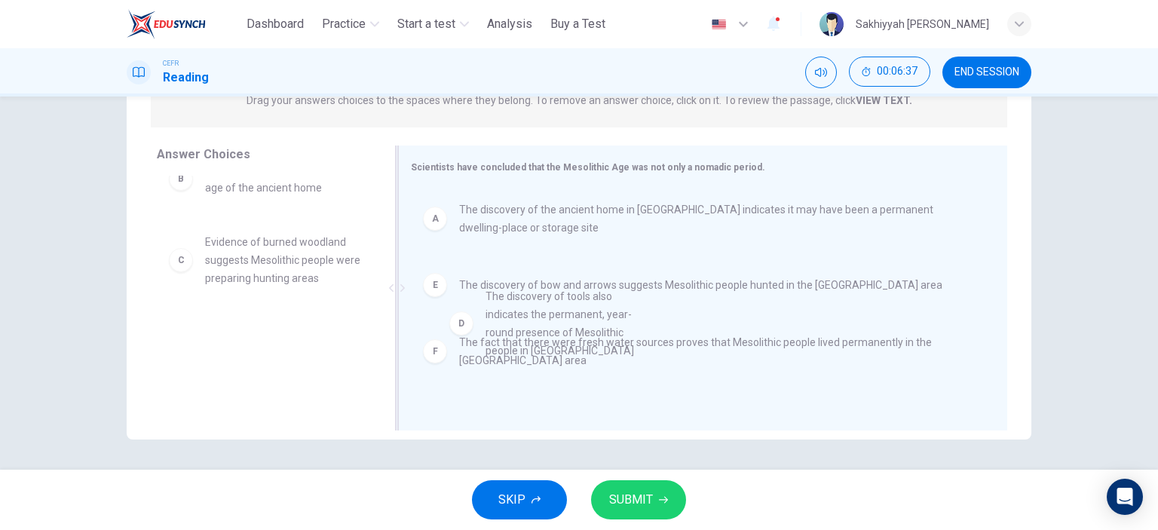
drag, startPoint x: 288, startPoint y: 374, endPoint x: 578, endPoint y: 333, distance: 293.1
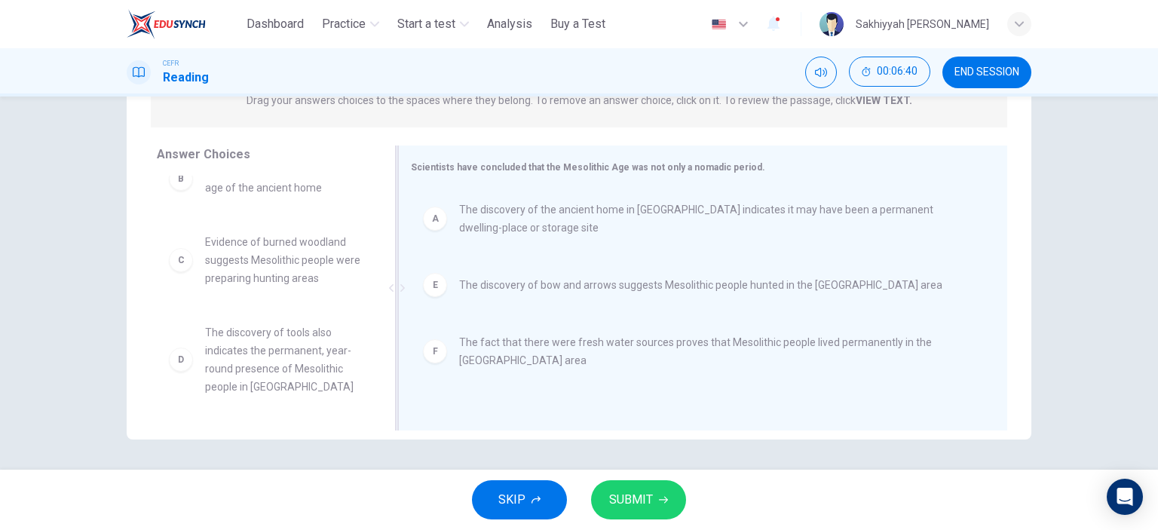
click at [529, 290] on span "The discovery of bow and arrows suggests Mesolithic people hunted in the [GEOGR…" at bounding box center [700, 285] width 483 height 18
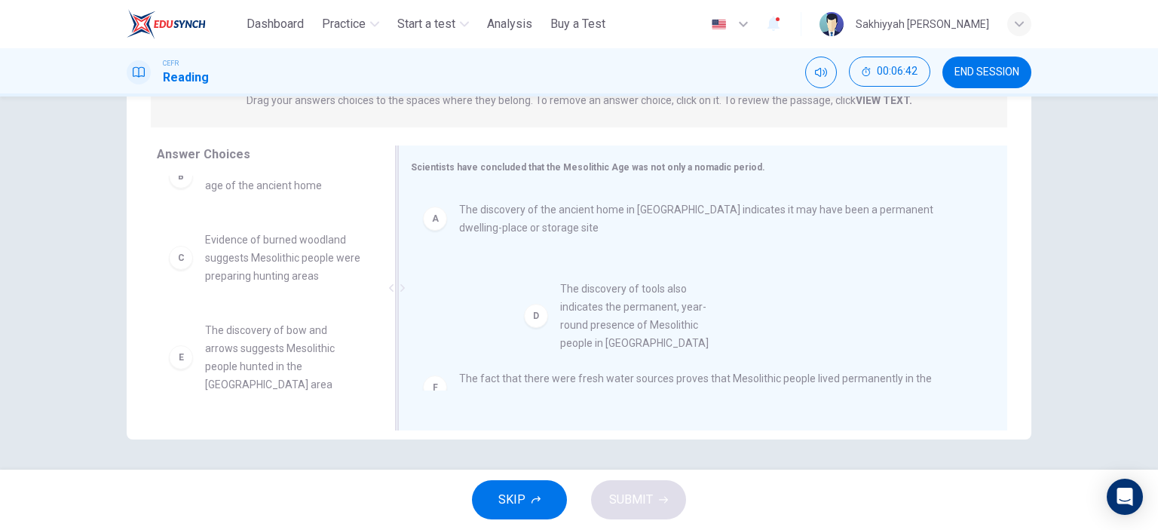
drag, startPoint x: 268, startPoint y: 353, endPoint x: 633, endPoint y: 305, distance: 368.9
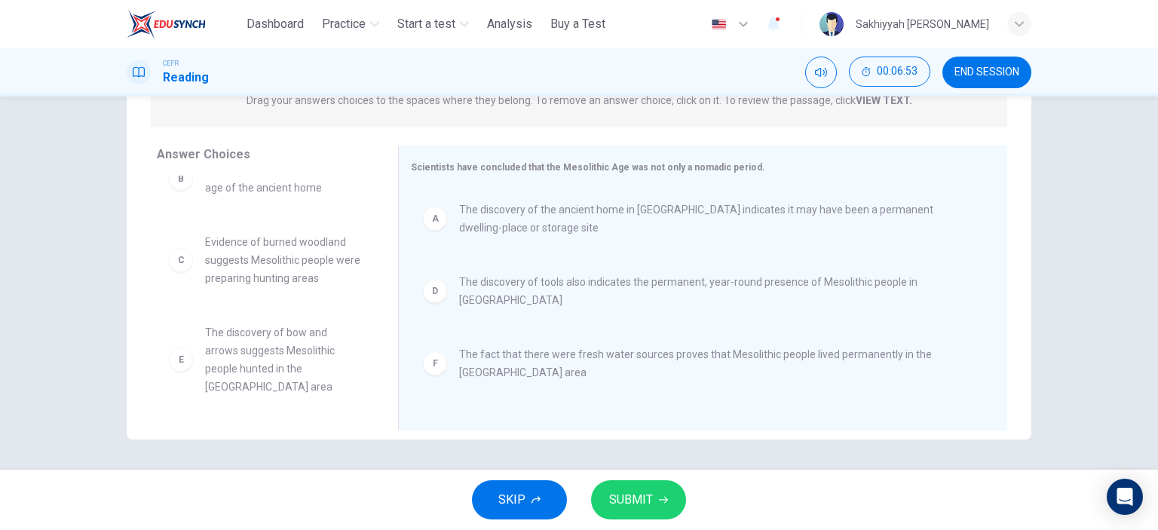
click at [632, 492] on span "SUBMIT" at bounding box center [631, 499] width 44 height 21
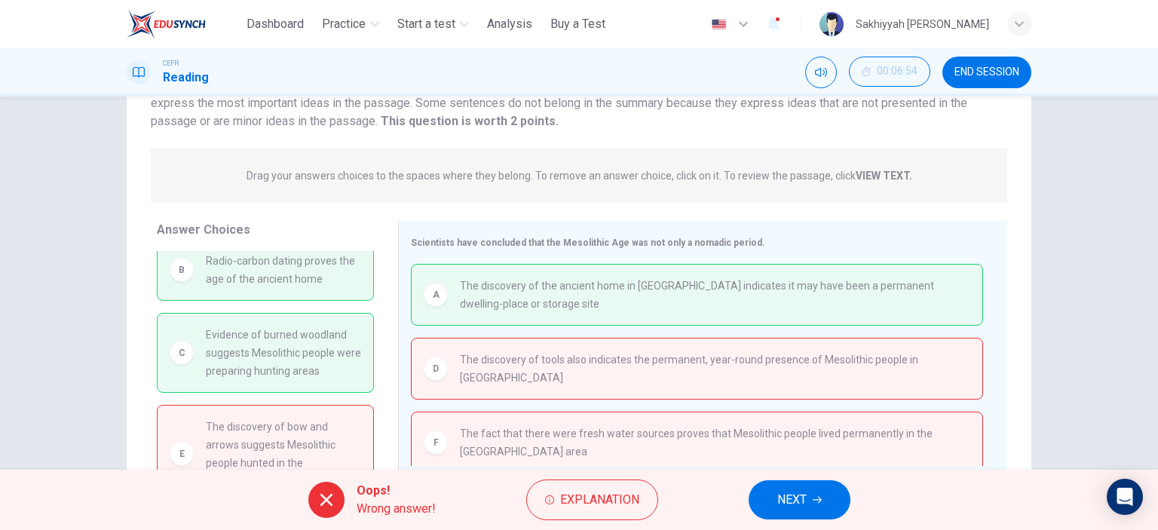
scroll to position [0, 0]
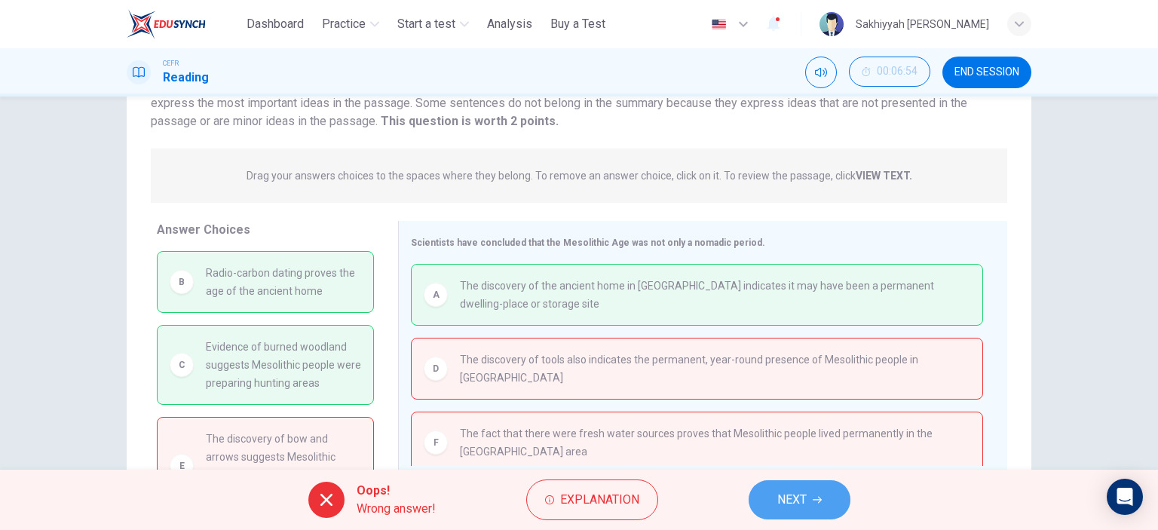
click at [785, 505] on span "NEXT" at bounding box center [791, 499] width 29 height 21
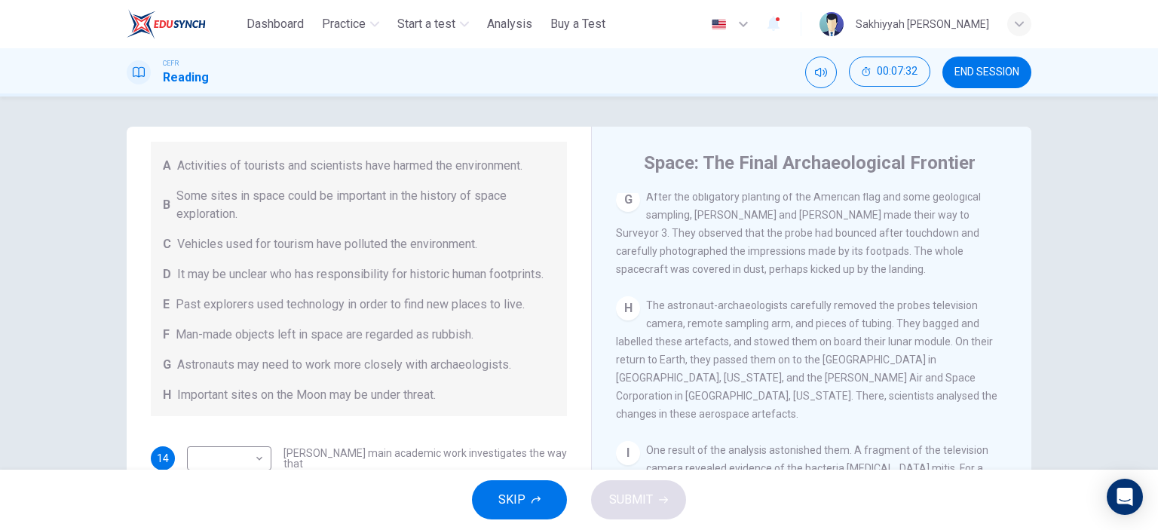
scroll to position [1366, 0]
